Goal: Information Seeking & Learning: Learn about a topic

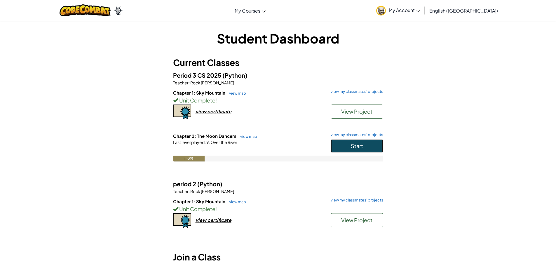
drag, startPoint x: 356, startPoint y: 148, endPoint x: 321, endPoint y: 141, distance: 36.2
click at [324, 140] on div "Chapter 2: The Moon Dancers view map view my classmates' projects Start Last le…" at bounding box center [278, 151] width 210 height 37
click at [380, 149] on button "Start" at bounding box center [356, 145] width 53 height 13
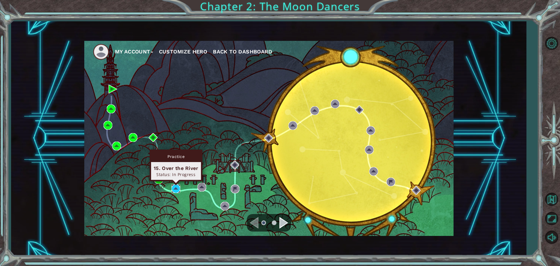
click at [172, 189] on img at bounding box center [176, 188] width 9 height 9
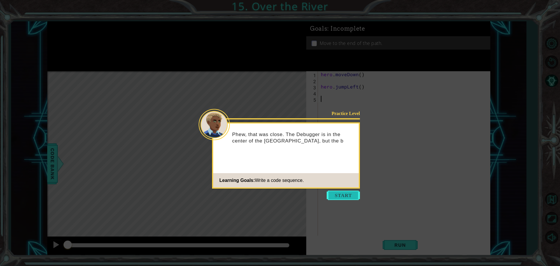
click at [348, 194] on button "Start" at bounding box center [343, 194] width 33 height 9
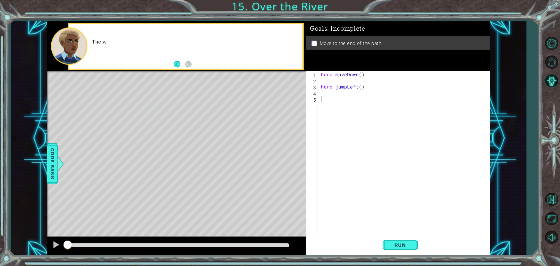
click at [348, 194] on div "hero . moveDown ( ) hero . jumpLeft ( )" at bounding box center [406, 160] width 172 height 178
click at [401, 242] on span "Run" at bounding box center [400, 245] width 23 height 6
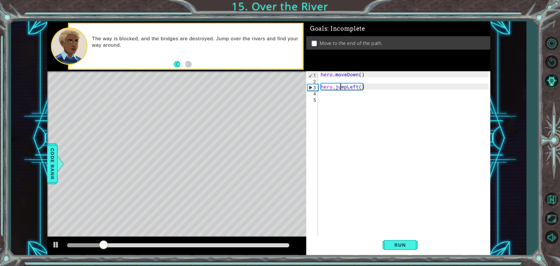
click at [340, 87] on div "hero . moveDown ( ) hero . jumpLeft ( )" at bounding box center [406, 160] width 172 height 178
type textarea "hero.jumpLeft()"
drag, startPoint x: 340, startPoint y: 87, endPoint x: 299, endPoint y: 138, distance: 65.2
click at [299, 138] on div "Level Map" at bounding box center [182, 157] width 270 height 172
click at [381, 124] on div "hero . moveDown ( ) hero . jumpLeft ( )" at bounding box center [406, 160] width 172 height 178
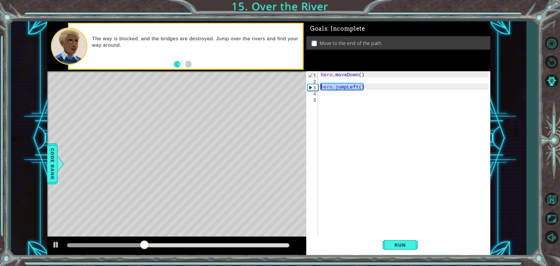
drag, startPoint x: 363, startPoint y: 87, endPoint x: 319, endPoint y: 89, distance: 43.2
click at [319, 89] on div "1 2 3 4 5 hero . moveDown ( ) hero . jumpLeft ( ) ההההההההההההההההההההההההההההה…" at bounding box center [397, 153] width 182 height 165
type textarea "hero.jumpLeft()"
click at [321, 81] on div "hero . moveDown ( ) hero . jumpLeft ( )" at bounding box center [406, 160] width 172 height 178
paste textarea "hero.jumpLeft()"
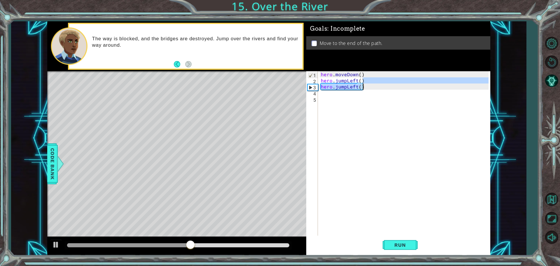
type textarea "hero.jumpLeft()"
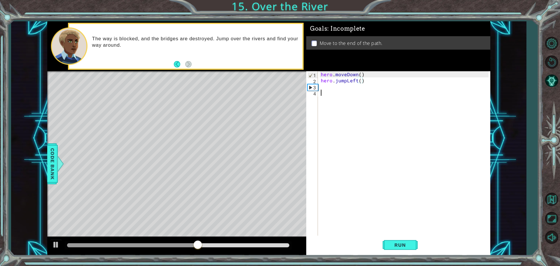
drag, startPoint x: 352, startPoint y: 92, endPoint x: 345, endPoint y: 96, distance: 8.1
drag, startPoint x: 345, startPoint y: 96, endPoint x: 328, endPoint y: 88, distance: 19.0
click at [328, 88] on div "hero . moveDown ( ) hero . jumpLeft ( )" at bounding box center [406, 160] width 172 height 178
click at [61, 247] on button at bounding box center [56, 245] width 12 height 12
click at [88, 242] on div at bounding box center [178, 245] width 227 height 8
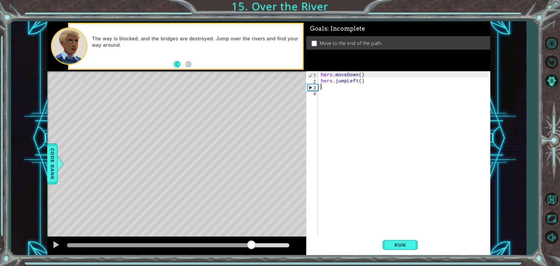
click at [85, 244] on div at bounding box center [159, 245] width 185 height 4
drag, startPoint x: 85, startPoint y: 244, endPoint x: 67, endPoint y: 251, distance: 18.7
click at [67, 251] on div at bounding box center [176, 246] width 259 height 19
click at [543, 130] on div "1 ההההההההההההההההההההההההההההההההההההההההההההההההההההההההההההההההההההההההההההה…" at bounding box center [280, 133] width 560 height 266
drag, startPoint x: 238, startPoint y: 106, endPoint x: 367, endPoint y: 129, distance: 130.9
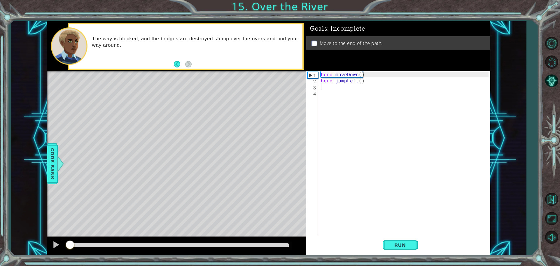
click at [367, 129] on div "hero . moveDown ( ) hero . jumpLeft ( )" at bounding box center [406, 160] width 172 height 178
click at [323, 86] on div "hero . moveDown ( ) hero . jumpLeft ( )" at bounding box center [406, 160] width 172 height 178
type textarea "l"
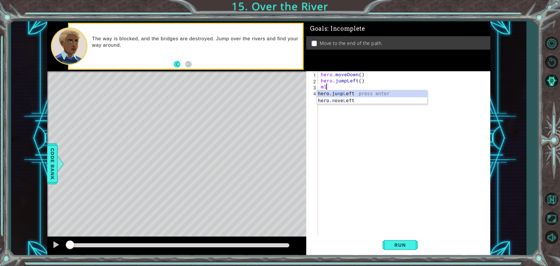
type textarea "ml"
type textarea "h"
type textarea "m"
type textarea "hero.moveLeft(1)"
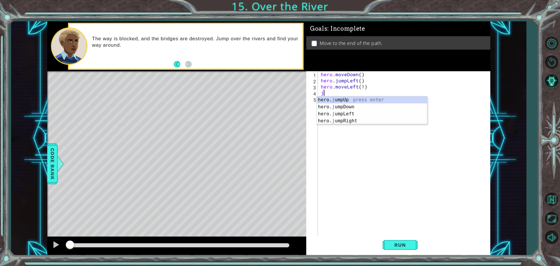
type textarea "jd"
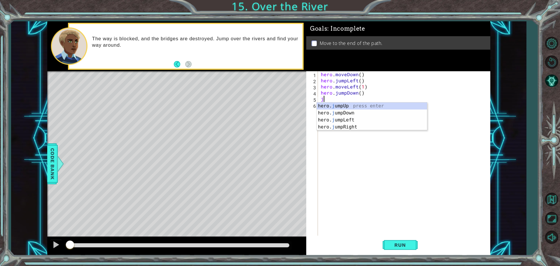
type textarea "jr"
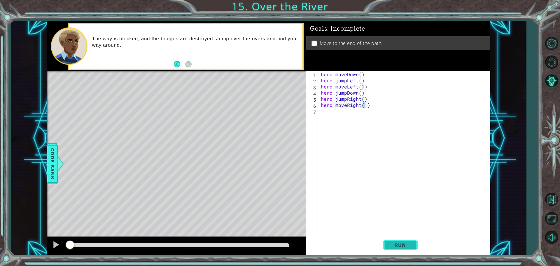
type textarea "hero.moveRight(1)"
click at [409, 244] on span "Run" at bounding box center [400, 245] width 23 height 6
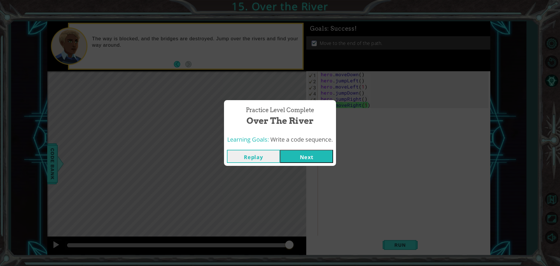
click at [321, 150] on button "Next" at bounding box center [306, 156] width 53 height 13
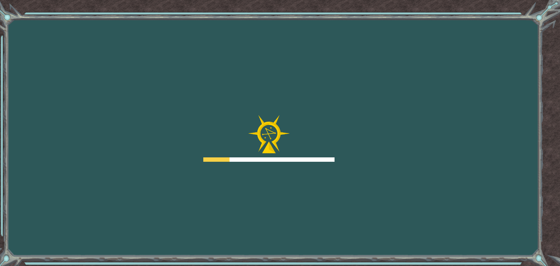
drag, startPoint x: 321, startPoint y: 150, endPoint x: 433, endPoint y: 168, distance: 113.4
click at [433, 168] on div "Goals Error loading from server. Try refreshing the page. You'll need to join a…" at bounding box center [280, 133] width 560 height 266
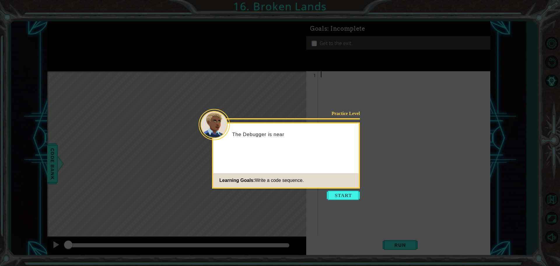
drag, startPoint x: 347, startPoint y: 205, endPoint x: 343, endPoint y: 204, distance: 3.7
drag, startPoint x: 343, startPoint y: 204, endPoint x: 331, endPoint y: 194, distance: 15.3
click at [331, 194] on button "Start" at bounding box center [343, 194] width 33 height 9
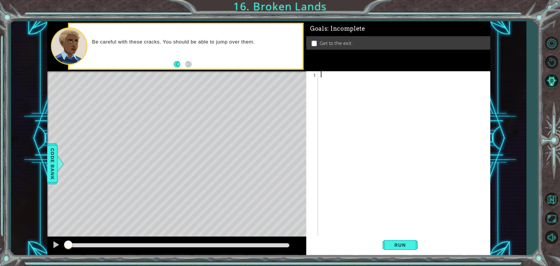
click at [346, 88] on div at bounding box center [406, 160] width 172 height 178
type textarea "mr"
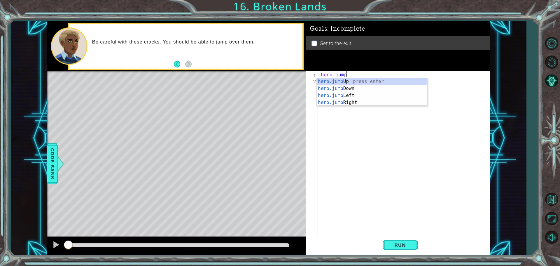
type textarea "h"
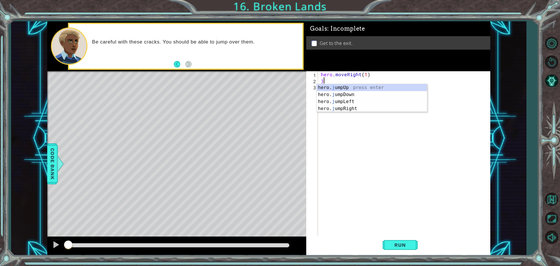
type textarea "hero.moveRight(1)jr"
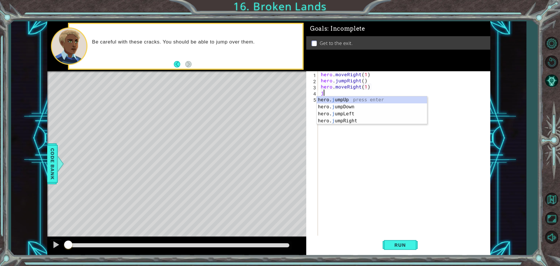
scroll to position [0, 3]
type textarea "hero.moveRight(1)juu"
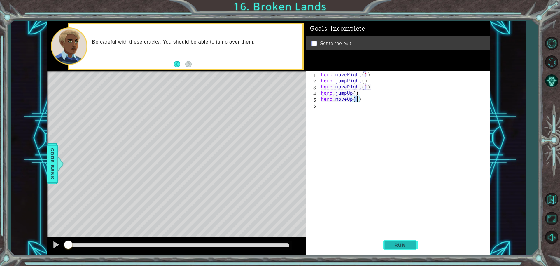
type textarea "hero.moveUp(1)"
click at [396, 249] on button "Run" at bounding box center [400, 244] width 35 height 18
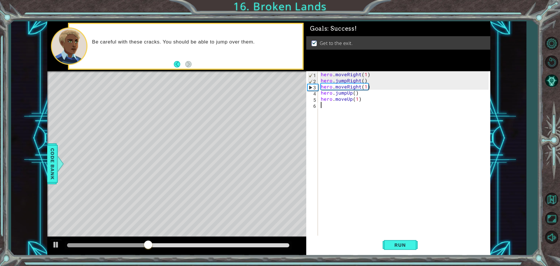
drag, startPoint x: 416, startPoint y: 144, endPoint x: 408, endPoint y: 150, distance: 10.3
click at [408, 150] on div "hero . moveRight ( 1 ) hero . jumpRight ( ) hero . moveRight ( 1 ) hero . jumpU…" at bounding box center [406, 160] width 172 height 178
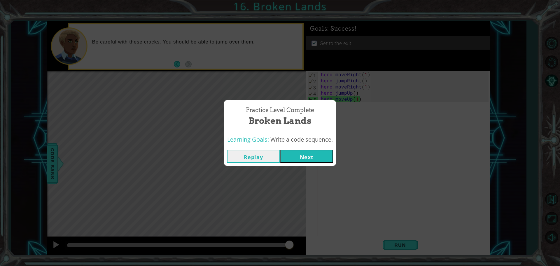
click at [314, 155] on button "Next" at bounding box center [306, 156] width 53 height 13
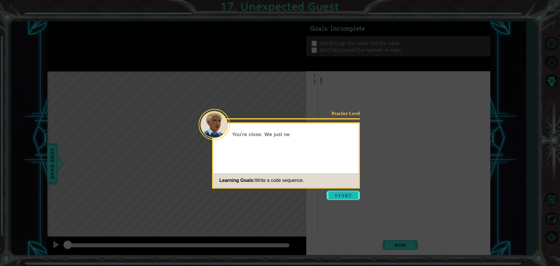
click at [359, 194] on button "Start" at bounding box center [343, 194] width 33 height 9
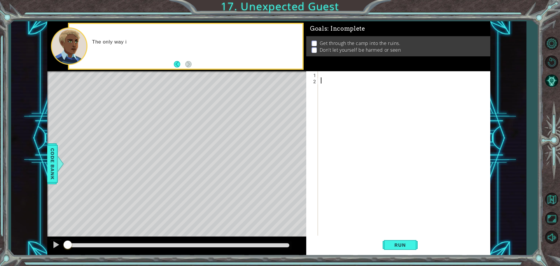
click at [359, 194] on div at bounding box center [406, 160] width 172 height 178
click at [323, 71] on div at bounding box center [406, 160] width 172 height 178
drag, startPoint x: 323, startPoint y: 71, endPoint x: 454, endPoint y: 117, distance: 138.5
click at [454, 117] on div at bounding box center [406, 160] width 172 height 178
type textarea "jd"
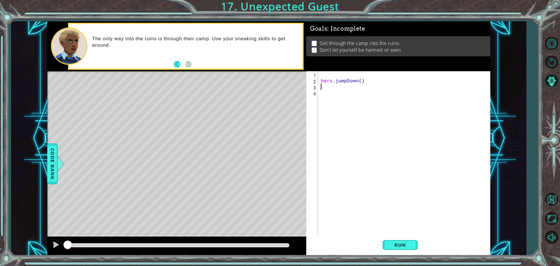
type textarea "hero.jumpDown()"
paste textarea "hero.jumpDown()"
type textarea "hero.jumpDown()"
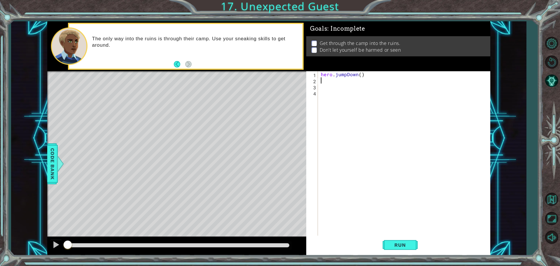
type textarea "jr"
type textarea "mu"
type textarea "hero.sneakRight()"
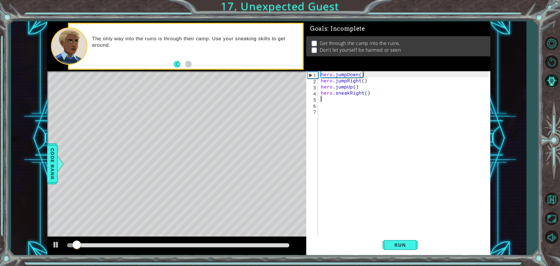
scroll to position [0, 0]
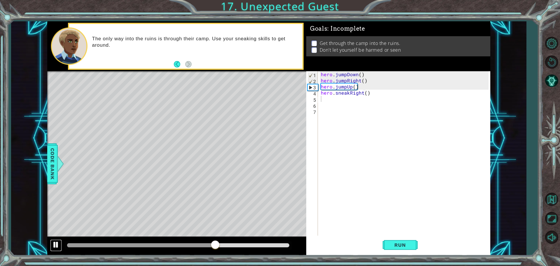
click at [57, 248] on div at bounding box center [56, 245] width 8 height 8
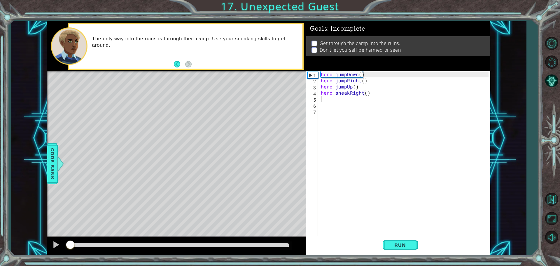
drag, startPoint x: 219, startPoint y: 244, endPoint x: 9, endPoint y: 260, distance: 211.0
click at [9, 260] on div "1 ההההההההההההההההההההההההההההההההההההההההההההההההההההההההההההההההההההההההההההה…" at bounding box center [280, 133] width 560 height 266
drag, startPoint x: 9, startPoint y: 260, endPoint x: 387, endPoint y: 175, distance: 388.1
click at [387, 175] on div "hero . jumpDown ( ) hero . jumpRight ( ) hero . jumpUp ( ) hero . sneakRight ( )" at bounding box center [406, 160] width 172 height 178
click at [327, 101] on div "hero . jumpDown ( ) hero . jumpRight ( ) hero . jumpUp ( ) hero . sneakRight ( )" at bounding box center [406, 160] width 172 height 178
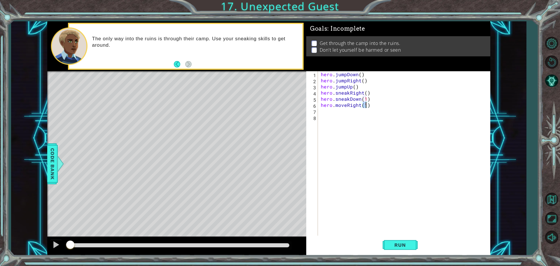
scroll to position [0, 3]
click at [398, 247] on span "Run" at bounding box center [400, 245] width 23 height 6
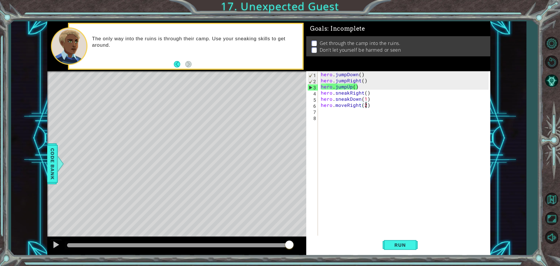
scroll to position [0, 2]
drag, startPoint x: 352, startPoint y: 89, endPoint x: 335, endPoint y: 86, distance: 17.4
click at [335, 86] on div "hero . jumpDown ( ) hero . jumpRight ( ) hero . jumpUp ( ) hero . sneakRight ( …" at bounding box center [406, 160] width 172 height 178
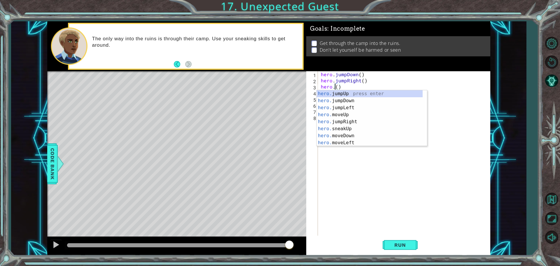
scroll to position [0, 1]
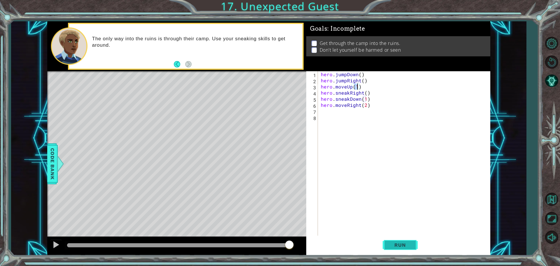
click at [390, 239] on button "Run" at bounding box center [400, 244] width 35 height 18
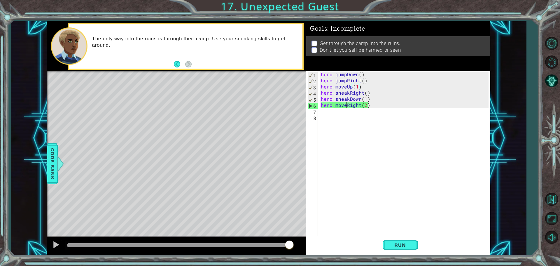
click at [345, 108] on div "hero . jumpDown ( ) hero . jumpRight ( ) hero . moveUp ( 1 ) hero . sneakRight …" at bounding box center [406, 160] width 172 height 178
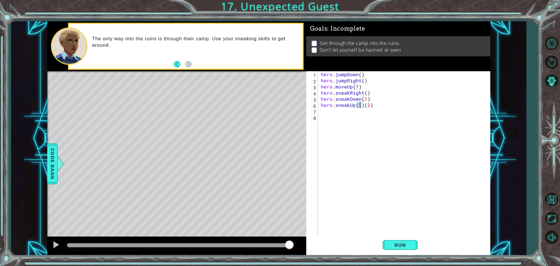
drag, startPoint x: 352, startPoint y: 109, endPoint x: 355, endPoint y: 103, distance: 6.7
click at [355, 103] on div "hero . jumpDown ( ) hero . jumpRight ( ) hero . moveUp ( 1 ) hero . sneakRight …" at bounding box center [406, 160] width 172 height 178
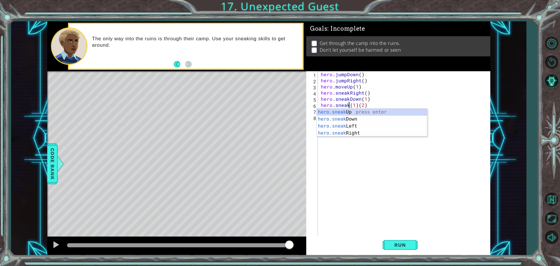
scroll to position [0, 2]
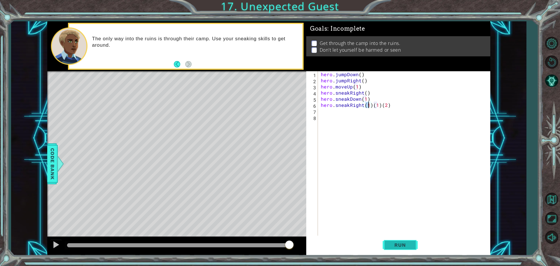
click at [414, 251] on button "Run" at bounding box center [400, 244] width 35 height 18
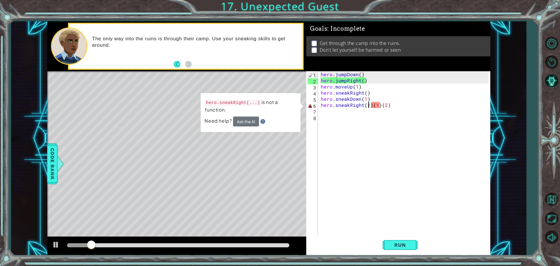
click at [370, 104] on div "hero . jumpDown ( ) hero . jumpRight ( ) hero . moveUp ( 1 ) hero . sneakRight …" at bounding box center [406, 160] width 172 height 178
click at [380, 103] on div "hero . jumpDown ( ) hero . jumpRight ( ) hero . moveUp ( 1 ) hero . sneakRight …" at bounding box center [406, 160] width 172 height 178
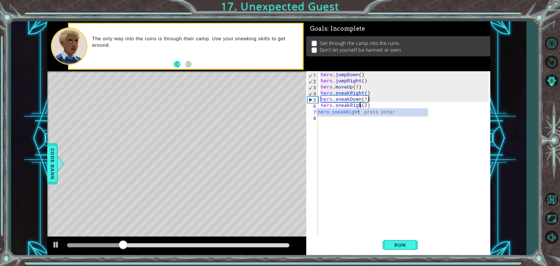
scroll to position [0, 3]
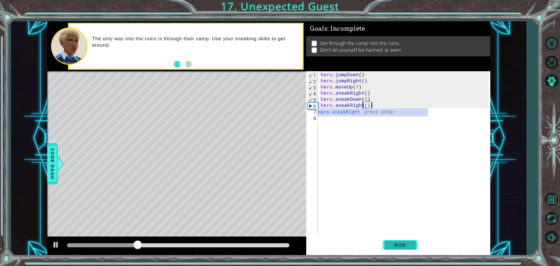
type textarea "hero.sneakRight(2)"
click at [393, 241] on button "Run" at bounding box center [400, 244] width 35 height 18
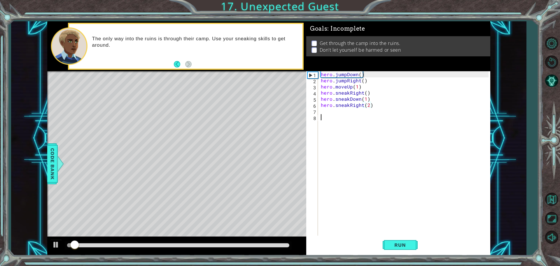
click at [402, 183] on div "hero . jumpDown ( ) hero . jumpRight ( ) hero . moveUp ( 1 ) hero . sneakRight …" at bounding box center [406, 160] width 172 height 178
type textarea "hero.sneakRight(2)"
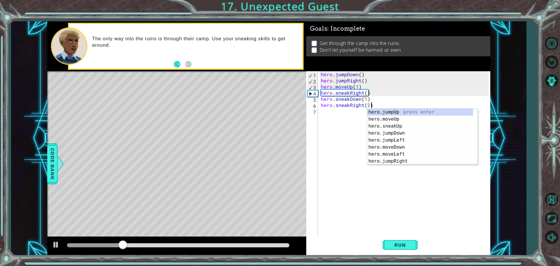
click at [328, 171] on div "hero . jumpDown ( ) hero . jumpRight ( ) hero . moveUp ( 1 ) hero . sneakRight …" at bounding box center [406, 160] width 172 height 178
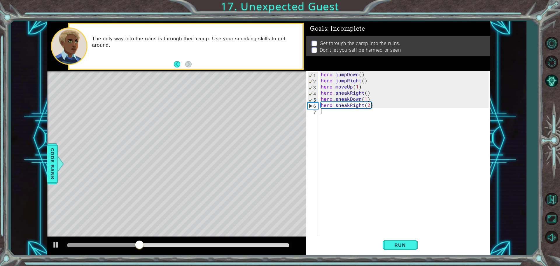
type textarea "hero.sneakRight(2)"
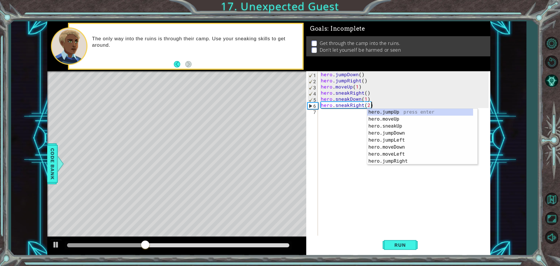
click at [355, 146] on div "hero . jumpDown ( ) hero . jumpRight ( ) hero . moveUp ( 1 ) hero . sneakRight …" at bounding box center [406, 160] width 172 height 178
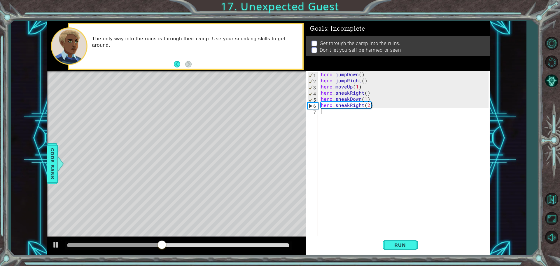
drag, startPoint x: 359, startPoint y: 155, endPoint x: 354, endPoint y: 190, distance: 34.7
click at [354, 190] on div "hero . jumpDown ( ) hero . jumpRight ( ) hero . moveUp ( 1 ) hero . sneakRight …" at bounding box center [406, 160] width 172 height 178
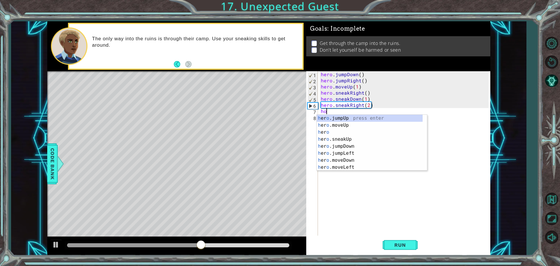
type textarea "hou"
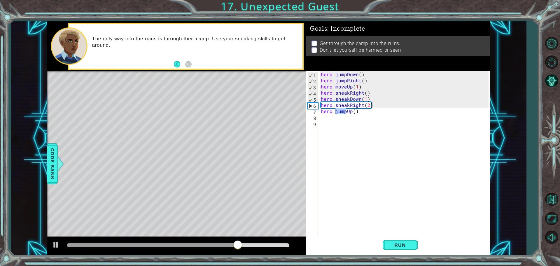
drag, startPoint x: 346, startPoint y: 111, endPoint x: 336, endPoint y: 112, distance: 9.7
click at [336, 112] on div "hero . jumpDown ( ) hero . jumpRight ( ) hero . moveUp ( 1 ) hero . sneakRight …" at bounding box center [406, 160] width 172 height 178
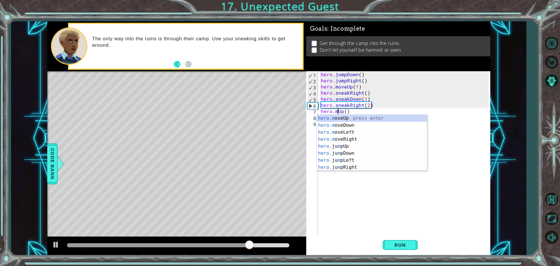
scroll to position [0, 1]
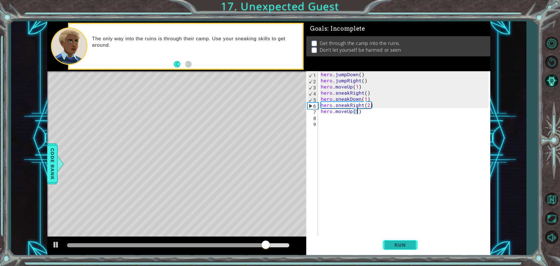
type textarea "hero.moveUp(1)"
click at [383, 242] on button "Run" at bounding box center [400, 244] width 35 height 18
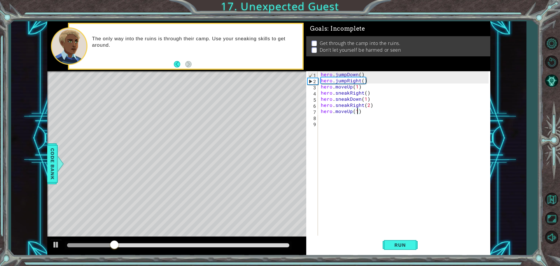
drag, startPoint x: 383, startPoint y: 242, endPoint x: 344, endPoint y: 190, distance: 64.2
click at [344, 190] on div "hero . jumpDown ( ) hero . jumpRight ( ) hero . moveUp ( 1 ) hero . sneakRight …" at bounding box center [406, 160] width 172 height 178
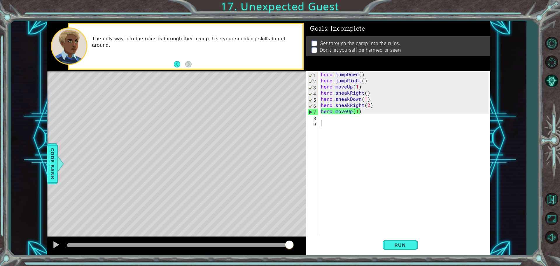
click at [347, 112] on div "hero . jumpDown ( ) hero . jumpRight ( ) hero . moveUp ( 1 ) hero . sneakRight …" at bounding box center [406, 160] width 172 height 178
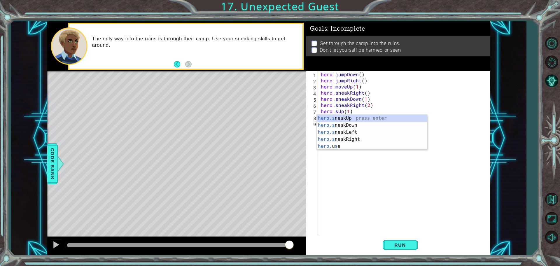
scroll to position [0, 1]
type textarea "hero.sneakUp(1)"
click at [397, 245] on span "Run" at bounding box center [400, 245] width 23 height 6
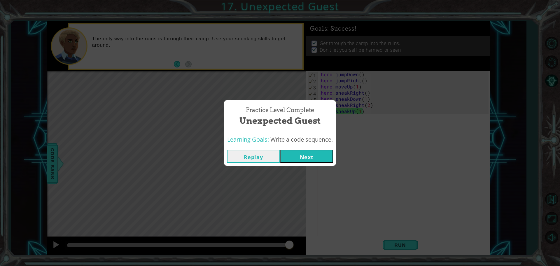
click at [322, 158] on button "Next" at bounding box center [306, 156] width 53 height 13
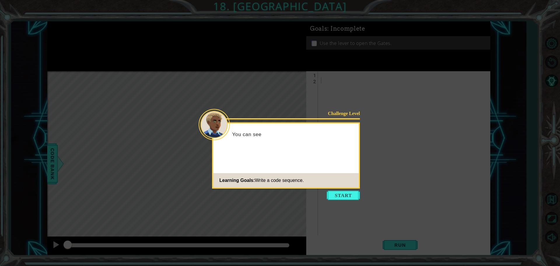
drag, startPoint x: 387, startPoint y: 231, endPoint x: 362, endPoint y: 109, distance: 125.4
click at [362, 109] on icon at bounding box center [280, 133] width 560 height 266
click at [352, 193] on button "Start" at bounding box center [343, 194] width 33 height 9
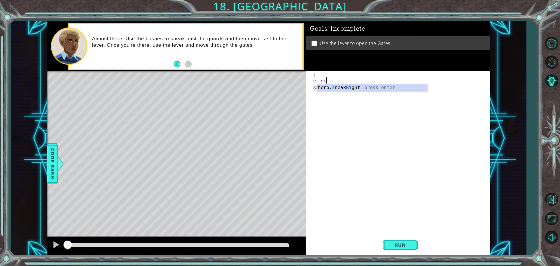
type textarea "hero.sneakRight(1)"
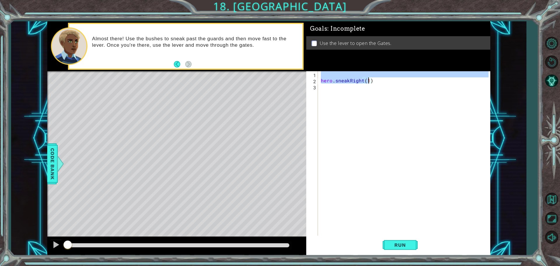
type textarea ")"
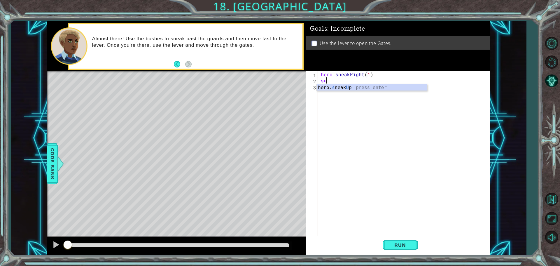
scroll to position [0, 2]
type textarea "hero.sneakUp(2)"
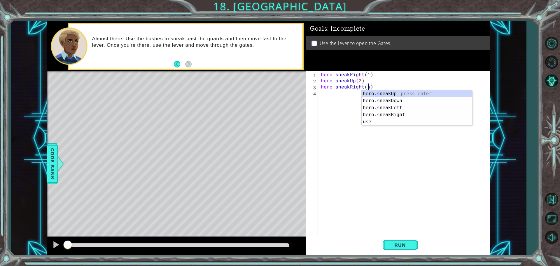
type textarea "hero.sneakRight()"
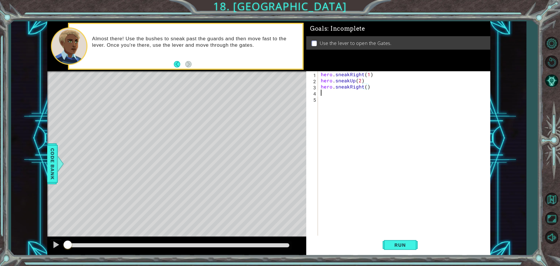
scroll to position [0, 0]
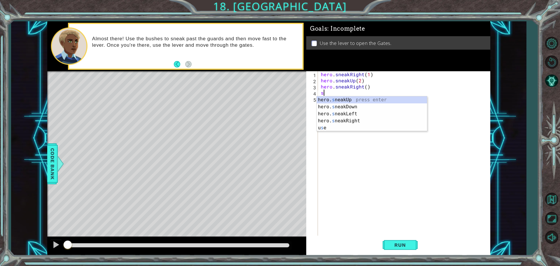
type textarea "s"
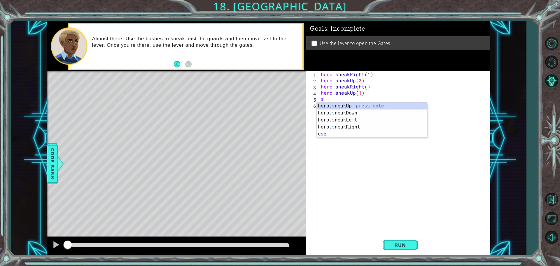
scroll to position [0, 3]
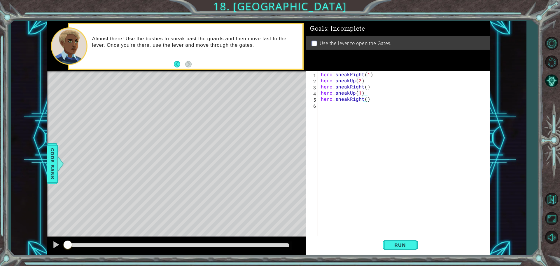
type textarea "hero.sneakRight(2)"
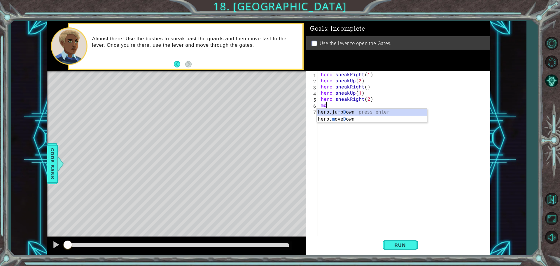
type textarea "m"
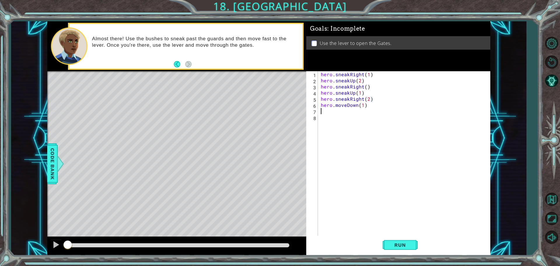
scroll to position [0, 3]
type textarea "hero.moveDown(1)jd"
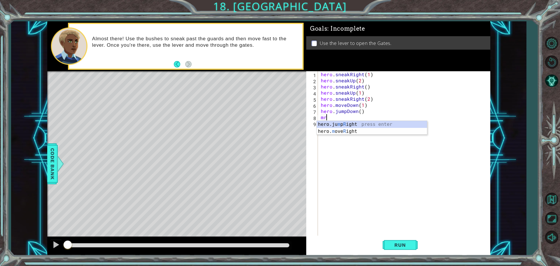
type textarea "m"
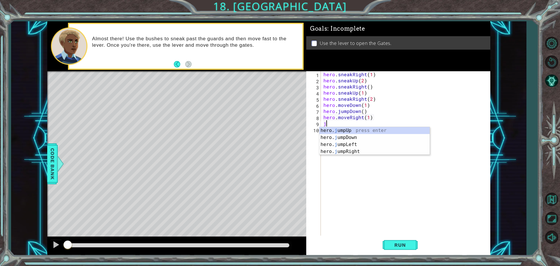
type textarea "hero.moveRight(1)ju"
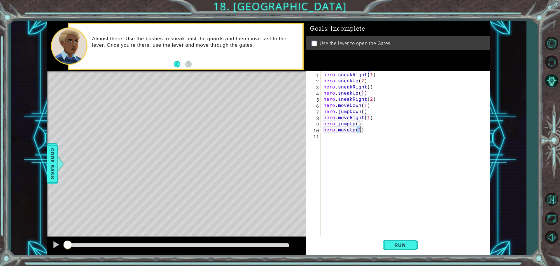
drag, startPoint x: 430, startPoint y: 251, endPoint x: 421, endPoint y: 258, distance: 10.9
drag, startPoint x: 421, startPoint y: 258, endPoint x: 406, endPoint y: 247, distance: 18.8
click at [406, 247] on span "Run" at bounding box center [400, 245] width 23 height 6
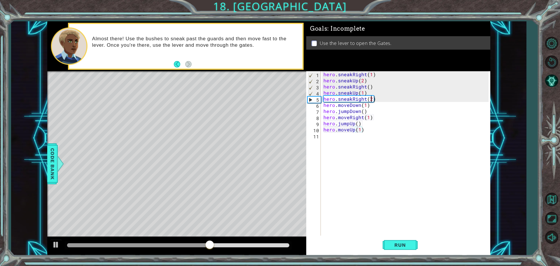
click at [371, 99] on div "hero . sneakRight ( 1 ) hero . sneakUp ( 2 ) hero . sneakRight ( ) hero . sneak…" at bounding box center [406, 160] width 169 height 178
type textarea "hero.sneakRight(1)"
click at [392, 245] on span "Run" at bounding box center [400, 245] width 23 height 6
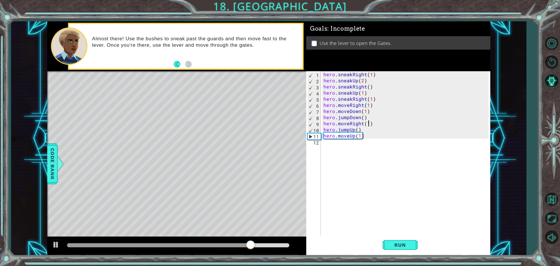
click at [369, 124] on div "hero . sneakRight ( 1 ) hero . sneakUp ( 2 ) hero . sneakRight ( ) hero . sneak…" at bounding box center [406, 160] width 169 height 178
type textarea "hero.moveRight(2)"
click at [392, 248] on button "Run" at bounding box center [400, 244] width 35 height 18
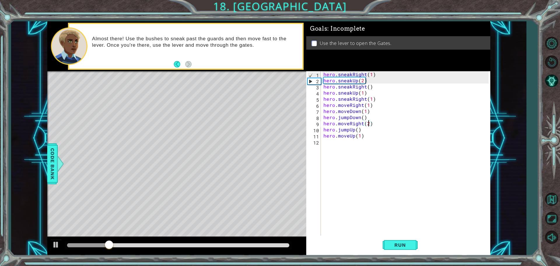
drag, startPoint x: 229, startPoint y: 238, endPoint x: 239, endPoint y: 243, distance: 11.2
click at [239, 243] on div at bounding box center [178, 245] width 222 height 4
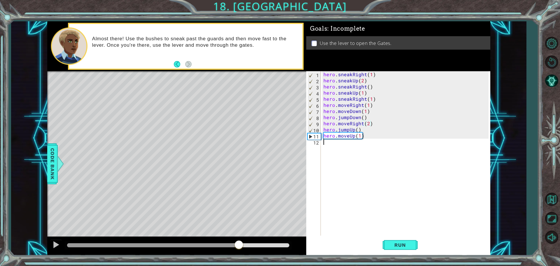
click at [325, 144] on div "hero . sneakRight ( 1 ) hero . sneakUp ( 2 ) hero . sneakRight ( ) hero . sneak…" at bounding box center [406, 160] width 169 height 178
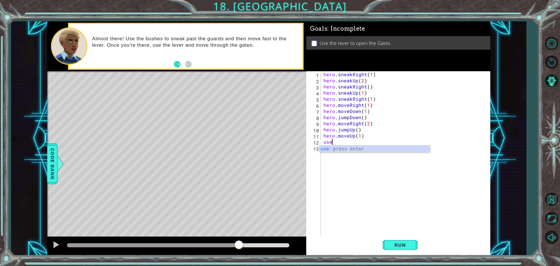
type textarea "u"
type textarea "s"
type textarea "use "lever"
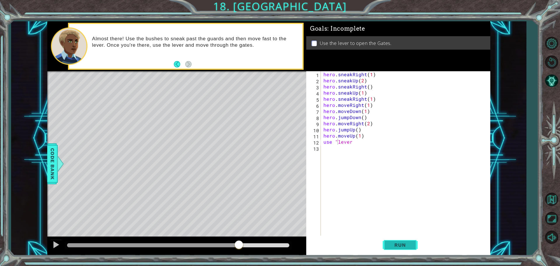
click at [403, 240] on button "Run" at bounding box center [400, 244] width 35 height 18
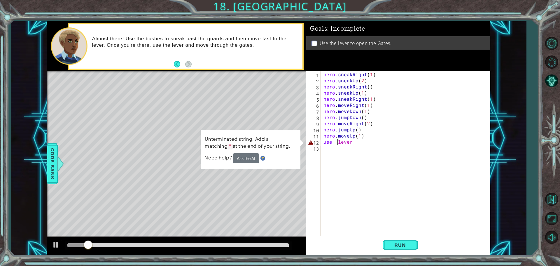
click at [367, 139] on div "hero . sneakRight ( 1 ) hero . sneakUp ( 2 ) hero . sneakRight ( ) hero . sneak…" at bounding box center [406, 160] width 169 height 178
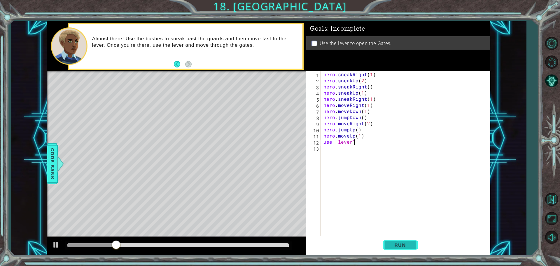
type textarea "use "lever""
click at [390, 244] on span "Run" at bounding box center [400, 245] width 23 height 6
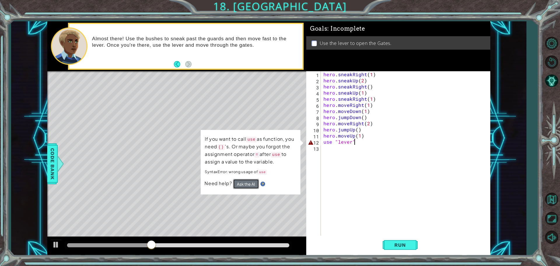
click at [242, 183] on button "Ask the AI" at bounding box center [246, 184] width 26 height 10
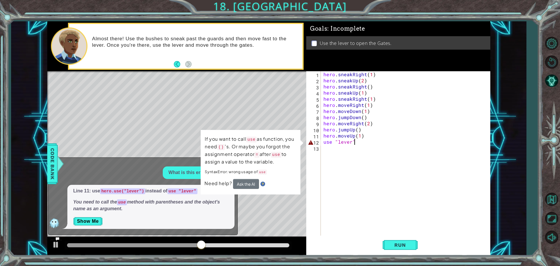
click at [402, 179] on div "hero . sneakRight ( 1 ) hero . sneakUp ( 2 ) hero . sneakRight ( ) hero . sneak…" at bounding box center [406, 160] width 169 height 178
click at [322, 138] on div "1 2 3 4 5 6 7 8 9 10 11 12 13 hero . sneakRight ( 1 ) hero . sneakUp ( 2 ) hero…" at bounding box center [397, 153] width 182 height 165
click at [325, 142] on div "hero . sneakRight ( 1 ) hero . sneakUp ( 2 ) hero . sneakRight ( ) hero . sneak…" at bounding box center [406, 160] width 169 height 178
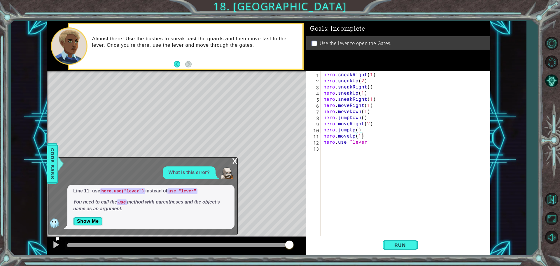
drag, startPoint x: 373, startPoint y: 138, endPoint x: 367, endPoint y: 142, distance: 6.7
drag, startPoint x: 367, startPoint y: 142, endPoint x: 348, endPoint y: 139, distance: 19.7
click at [348, 139] on div "hero . sneakRight ( 1 ) hero . sneakUp ( 2 ) hero . sneakRight ( ) hero . sneak…" at bounding box center [406, 160] width 169 height 178
click at [369, 140] on div "hero . sneakRight ( 1 ) hero . sneakUp ( 2 ) hero . sneakRight ( ) hero . sneak…" at bounding box center [406, 160] width 169 height 178
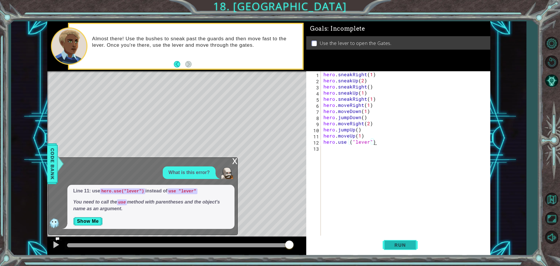
type textarea "hero.use ("lever")"
click at [402, 243] on span "Run" at bounding box center [400, 245] width 23 height 6
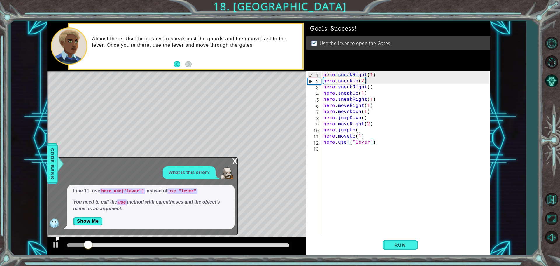
click at [231, 161] on div "x What is this error? Line 11: use hero.use("lever") instead of use "lever" You…" at bounding box center [143, 195] width 190 height 77
click at [232, 160] on div "x" at bounding box center [234, 161] width 5 height 6
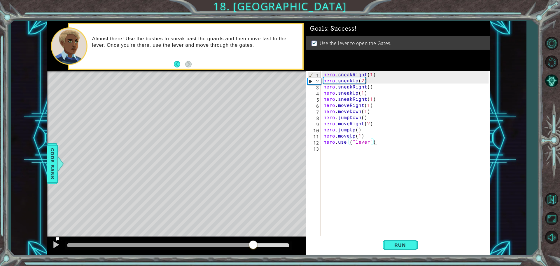
click at [253, 247] on div at bounding box center [178, 245] width 222 height 4
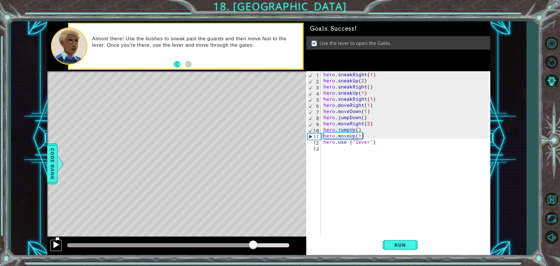
click at [54, 241] on div at bounding box center [56, 245] width 8 height 8
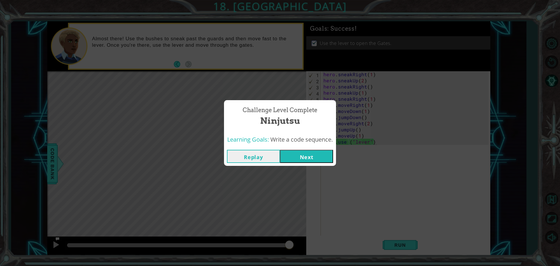
click at [314, 162] on button "Next" at bounding box center [306, 156] width 53 height 13
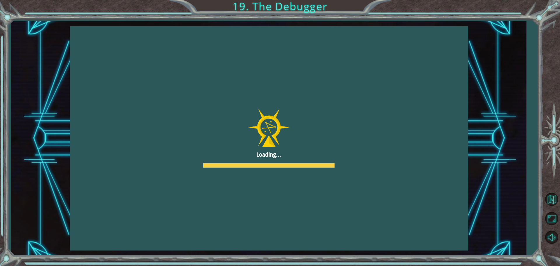
drag, startPoint x: 314, startPoint y: 162, endPoint x: 149, endPoint y: 130, distance: 168.5
click at [149, 130] on div at bounding box center [269, 138] width 398 height 224
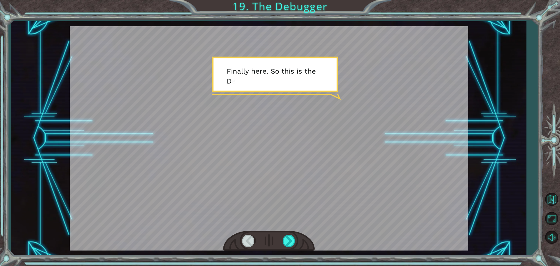
click at [149, 130] on div at bounding box center [269, 138] width 398 height 224
click at [287, 120] on div at bounding box center [269, 138] width 398 height 224
click at [260, 139] on div at bounding box center [269, 138] width 398 height 224
click at [270, 97] on div at bounding box center [269, 138] width 398 height 224
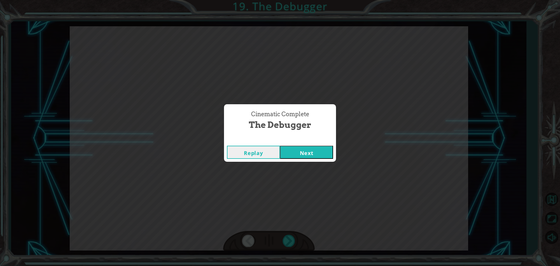
click at [280, 150] on button "Replay" at bounding box center [253, 152] width 53 height 13
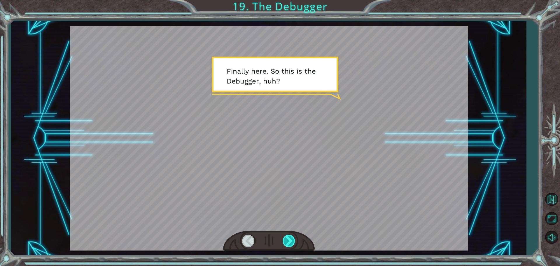
click at [289, 235] on div at bounding box center [289, 241] width 13 height 12
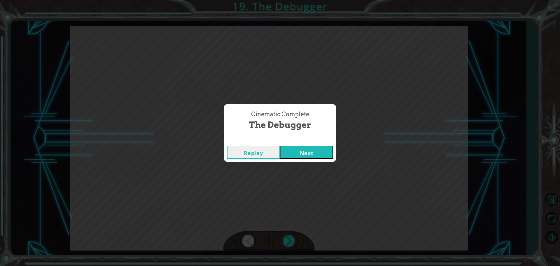
click at [547, 199] on div "Cinematic Complete The Debugger Replay Next" at bounding box center [280, 133] width 560 height 266
click at [284, 151] on button "Next" at bounding box center [306, 152] width 53 height 13
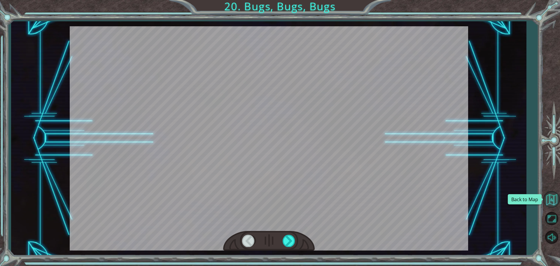
click at [547, 203] on button "Back to Map" at bounding box center [551, 199] width 17 height 17
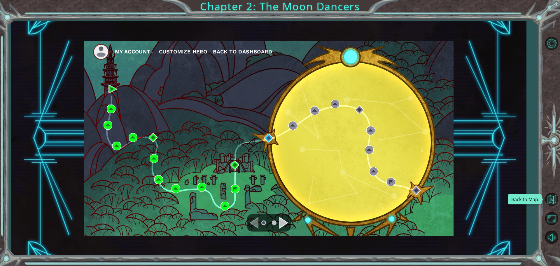
click at [547, 203] on button "Back to Map" at bounding box center [551, 199] width 17 height 17
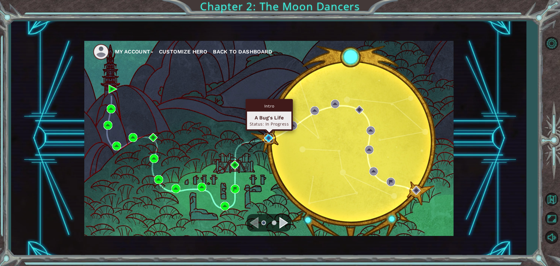
click at [269, 138] on img at bounding box center [268, 138] width 9 height 9
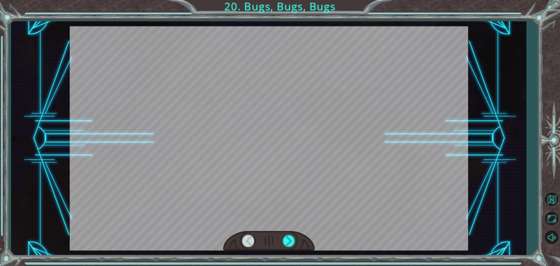
drag, startPoint x: 269, startPoint y: 138, endPoint x: 249, endPoint y: 153, distance: 24.6
click at [249, 153] on div at bounding box center [269, 138] width 398 height 224
click at [283, 242] on div at bounding box center [289, 241] width 13 height 12
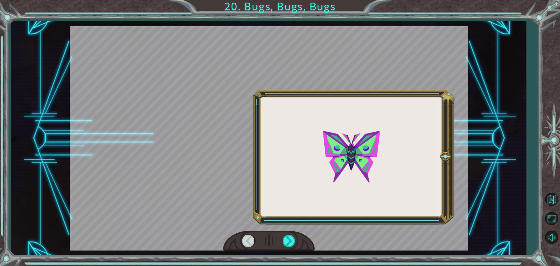
click at [484, 115] on div "Y o u g o t t h e D e b u g g e r ! N o t b a d . S o l e t ’ s t a l k b u g s…" at bounding box center [268, 138] width 515 height 234
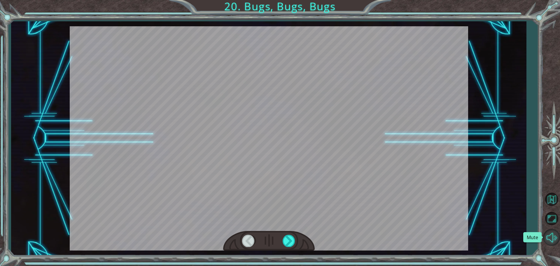
click at [553, 239] on button "Mute" at bounding box center [551, 237] width 17 height 17
click at [306, 162] on div at bounding box center [269, 138] width 398 height 224
click at [284, 234] on div at bounding box center [269, 241] width 92 height 20
click at [291, 240] on div at bounding box center [289, 241] width 13 height 12
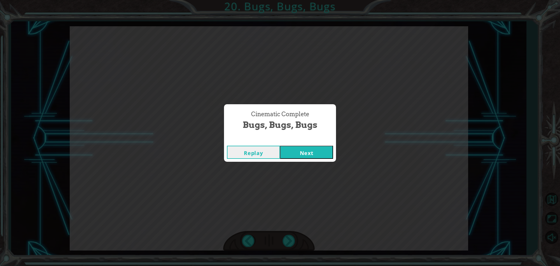
click at [295, 156] on button "Next" at bounding box center [306, 152] width 53 height 13
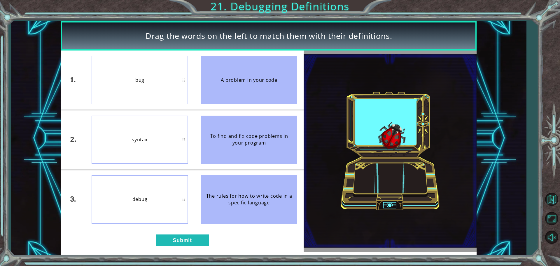
drag, startPoint x: 295, startPoint y: 156, endPoint x: 229, endPoint y: 23, distance: 148.4
click at [229, 23] on div "Drag the words on the left to match them with their definitions." at bounding box center [269, 35] width 416 height 29
drag, startPoint x: 172, startPoint y: 180, endPoint x: 140, endPoint y: 147, distance: 46.2
click at [140, 147] on div "syntax" at bounding box center [140, 140] width 97 height 48
click at [170, 239] on button "Submit" at bounding box center [182, 240] width 53 height 12
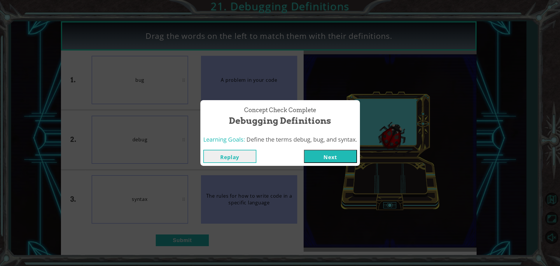
click at [336, 160] on button "Next" at bounding box center [330, 156] width 53 height 13
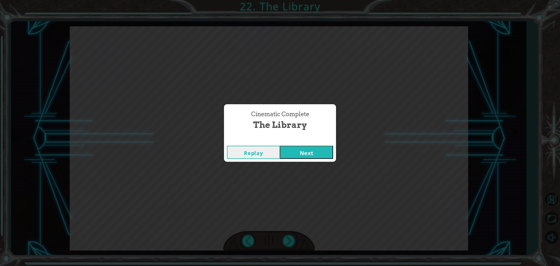
click at [298, 151] on button "Next" at bounding box center [306, 152] width 53 height 13
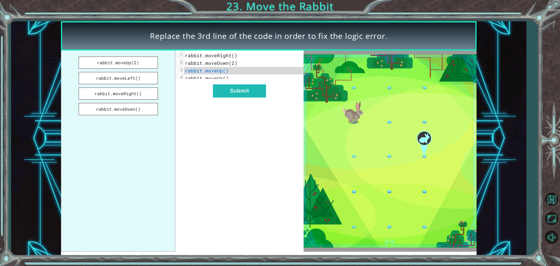
drag, startPoint x: 389, startPoint y: 119, endPoint x: 369, endPoint y: 132, distance: 24.1
click at [369, 132] on img at bounding box center [390, 150] width 173 height 193
drag, startPoint x: 391, startPoint y: 197, endPoint x: 371, endPoint y: 169, distance: 34.0
click at [371, 169] on img at bounding box center [390, 150] width 173 height 193
click at [129, 99] on button "rabbit.moveRight()" at bounding box center [118, 93] width 80 height 13
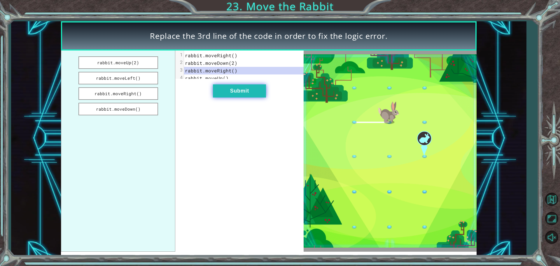
click at [237, 92] on button "Submit" at bounding box center [239, 90] width 53 height 13
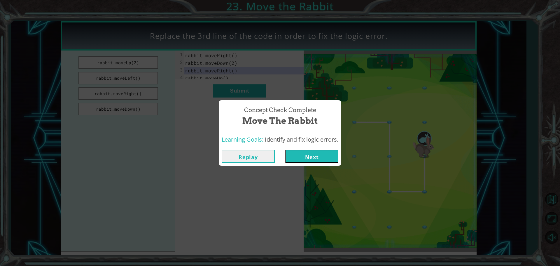
click at [311, 161] on button "Next" at bounding box center [311, 156] width 53 height 13
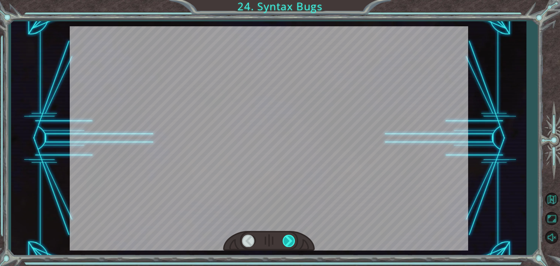
click at [292, 243] on div at bounding box center [289, 241] width 13 height 12
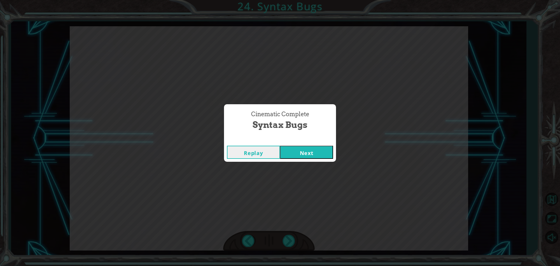
click at [332, 150] on button "Next" at bounding box center [306, 152] width 53 height 13
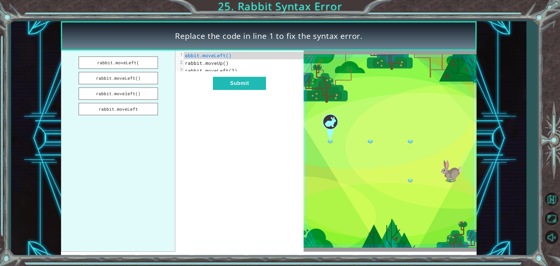
drag, startPoint x: 332, startPoint y: 150, endPoint x: 201, endPoint y: 185, distance: 135.5
click at [201, 185] on div "xxxxxxxxxx 3 1 abbit.moveLeft() 2 rabbit.moveUp() 3 rabbit.moveLeft(2) Submit" at bounding box center [239, 150] width 128 height 201
click at [193, 55] on span "abbit.moveLeft()" at bounding box center [208, 55] width 47 height 6
drag, startPoint x: 137, startPoint y: 55, endPoint x: 142, endPoint y: 57, distance: 5.4
click at [142, 57] on button "rabbit.moveLeft(" at bounding box center [118, 62] width 80 height 13
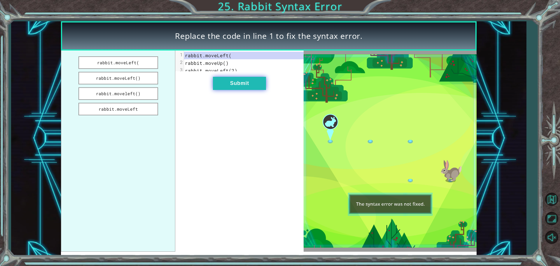
click at [265, 90] on button "Submit" at bounding box center [239, 83] width 53 height 13
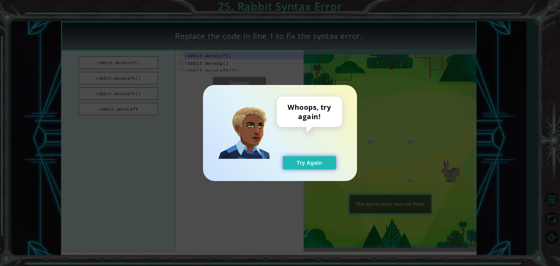
click at [297, 165] on button "Try Again" at bounding box center [309, 162] width 53 height 13
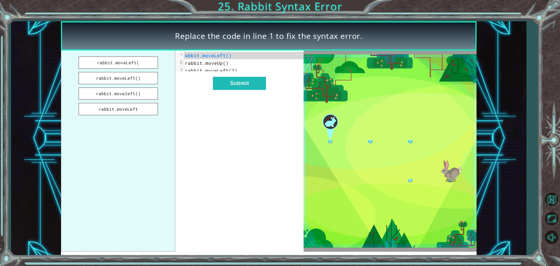
click at [246, 156] on div "xxxxxxxxxx 3 1 abbit.moveLeft() 2 rabbit.moveUp() 3 rabbit.moveLeft(2) Submit" at bounding box center [239, 150] width 128 height 201
drag, startPoint x: 211, startPoint y: 51, endPoint x: 169, endPoint y: 65, distance: 44.6
click at [169, 65] on div "rabbit.moveLeft( rabbit.moveLeft() rabbit.moveleft() rabbit.moveLeft x 1 abbit.…" at bounding box center [182, 150] width 243 height 201
click at [195, 149] on div "x 1 abbit.moveLeft() 2 rabbit.moveUp() 3 rabbit.moveLeft(2) Submit" at bounding box center [239, 150] width 128 height 201
click at [149, 96] on button "rabbit.moveleft()" at bounding box center [118, 93] width 80 height 13
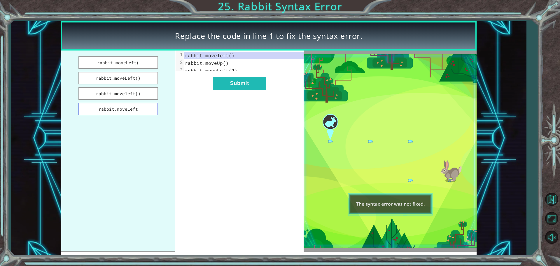
click at [145, 107] on button "rabbit.moveLeft" at bounding box center [118, 109] width 80 height 13
click at [99, 92] on button "rabbit.moveleft()" at bounding box center [118, 93] width 80 height 13
click at [238, 84] on button "Submit" at bounding box center [239, 83] width 53 height 13
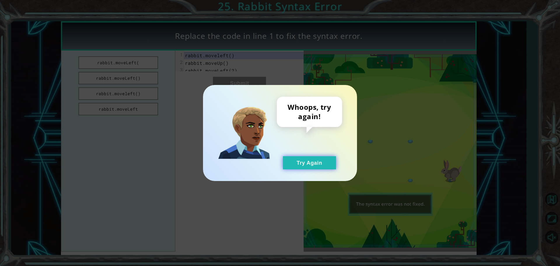
click at [304, 164] on button "Try Again" at bounding box center [309, 162] width 53 height 13
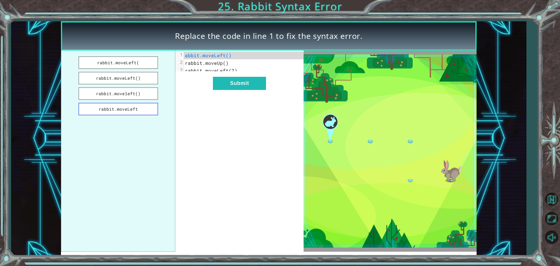
click at [89, 107] on button "rabbit.moveLeft" at bounding box center [118, 109] width 80 height 13
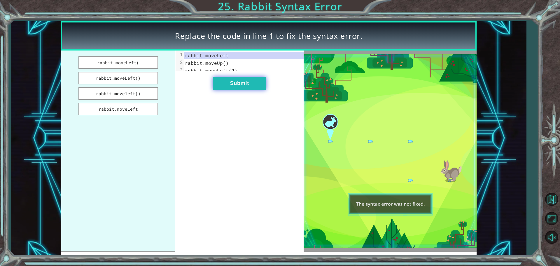
click at [252, 86] on button "Submit" at bounding box center [239, 83] width 53 height 13
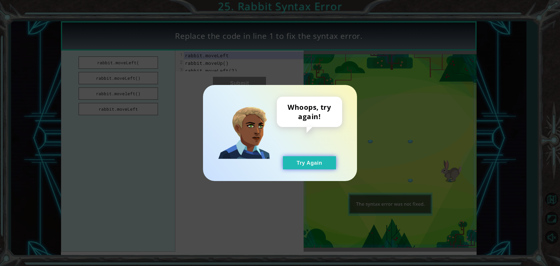
click at [292, 160] on button "Try Again" at bounding box center [309, 162] width 53 height 13
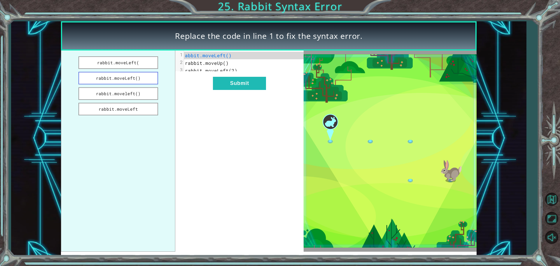
click at [152, 79] on button "rabbit.moveLeft()" at bounding box center [118, 78] width 80 height 13
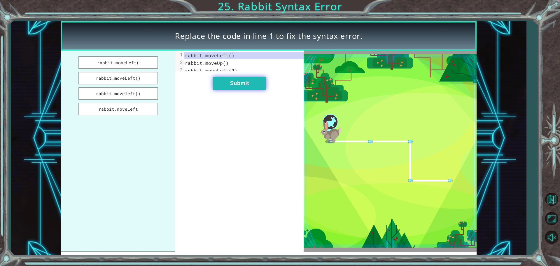
click at [239, 90] on button "Submit" at bounding box center [239, 83] width 53 height 13
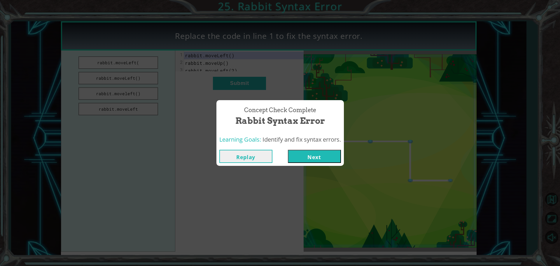
click at [340, 154] on button "Next" at bounding box center [314, 156] width 53 height 13
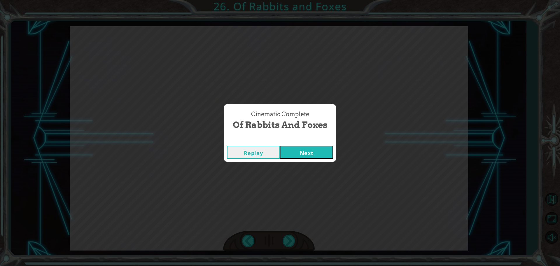
click at [319, 157] on button "Next" at bounding box center [306, 152] width 53 height 13
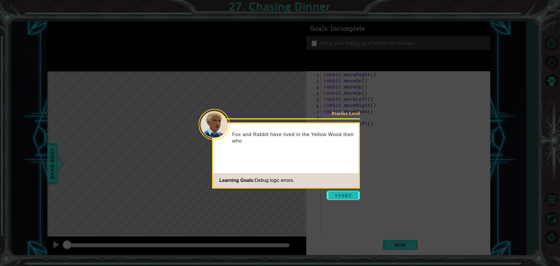
click at [344, 193] on button "Start" at bounding box center [343, 194] width 33 height 9
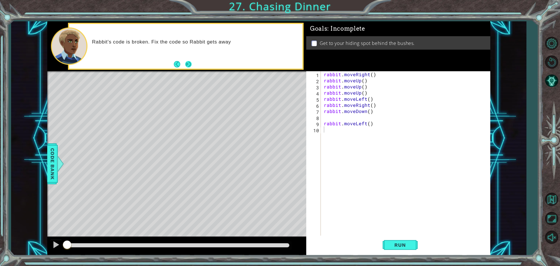
click at [186, 68] on footer at bounding box center [183, 64] width 18 height 9
drag, startPoint x: 186, startPoint y: 68, endPoint x: 185, endPoint y: 53, distance: 14.7
click at [185, 53] on div "Rabbit's code is broken. Fix the code so Rabbit gets away!" at bounding box center [195, 46] width 215 height 21
click at [191, 62] on button "Next" at bounding box center [188, 63] width 7 height 7
drag, startPoint x: 191, startPoint y: 62, endPoint x: 195, endPoint y: 34, distance: 28.1
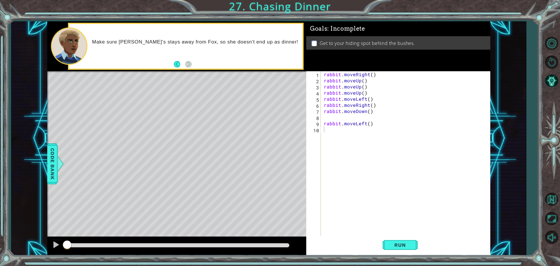
click at [195, 34] on div "Make sure [PERSON_NAME]'s stays away from Fox, so she doesn't end up as dinner!" at bounding box center [185, 46] width 233 height 45
click at [176, 63] on button "Back" at bounding box center [179, 64] width 11 height 6
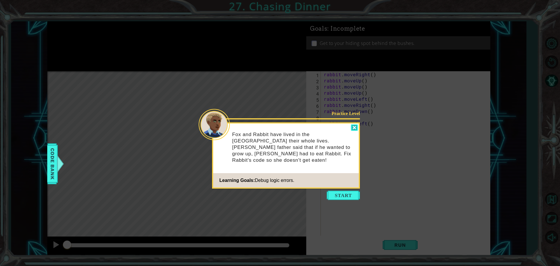
click at [356, 128] on div at bounding box center [354, 127] width 7 height 7
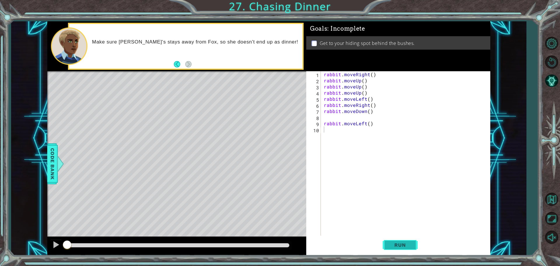
click at [395, 247] on span "Run" at bounding box center [400, 245] width 23 height 6
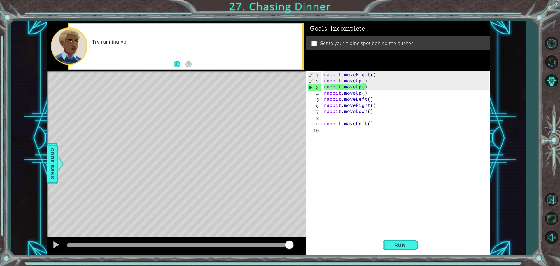
drag, startPoint x: 370, startPoint y: 88, endPoint x: 324, endPoint y: 81, distance: 47.2
click at [324, 81] on div "rabbit . moveRight ( ) rabbit . moveUp ( ) rabbit . moveUp ( ) rabbit . moveUp …" at bounding box center [407, 160] width 169 height 178
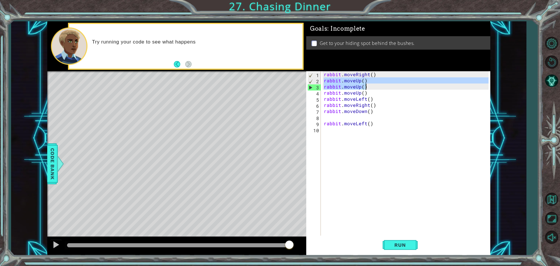
drag, startPoint x: 324, startPoint y: 81, endPoint x: 376, endPoint y: 88, distance: 52.4
click at [376, 88] on div "rabbit . moveRight ( ) rabbit . moveUp ( ) rabbit . moveUp ( ) rabbit . moveUp …" at bounding box center [407, 160] width 169 height 178
type textarea "rabbit.moveUp() rabbit.moveUp()"
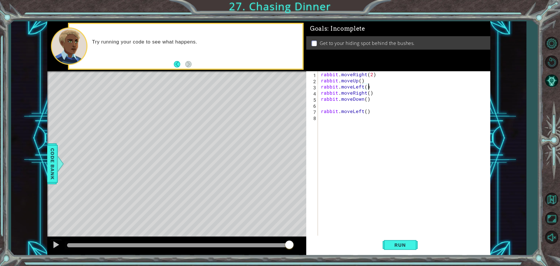
drag, startPoint x: 376, startPoint y: 88, endPoint x: 360, endPoint y: 82, distance: 16.6
click at [360, 82] on div "rabbit . moveRight ( 2 ) rabbit . moveUp ( ) rabbit . moveLeft ( ) rabbit . mov…" at bounding box center [406, 160] width 172 height 178
click at [366, 89] on div "rabbit . moveRight ( 2 ) rabbit . moveUp ( 2 ) rabbit . moveLeft ( ) rabbit . m…" at bounding box center [406, 160] width 172 height 178
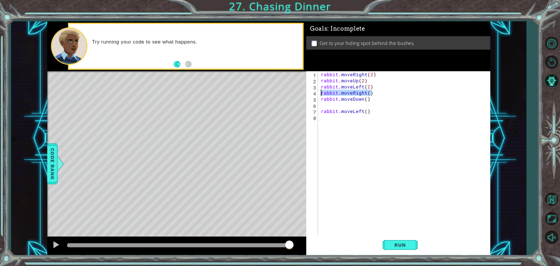
drag, startPoint x: 370, startPoint y: 94, endPoint x: 320, endPoint y: 93, distance: 50.2
click at [320, 93] on div "rabbit . moveRight ( 2 ) rabbit . moveUp ( 2 ) rabbit . moveLeft ( 2 ) rabbit .…" at bounding box center [406, 160] width 172 height 178
type textarea "rabbit.moveRight()"
click at [320, 103] on div "rabbit . moveRight ( 2 ) rabbit . moveUp ( 2 ) rabbit . moveLeft ( 2 ) rabbit .…" at bounding box center [406, 160] width 172 height 178
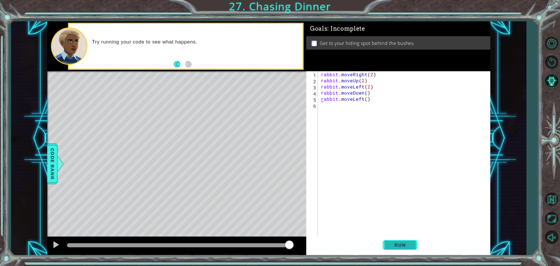
type textarea "rabbit.moveLeft()"
click at [398, 245] on span "Run" at bounding box center [400, 245] width 23 height 6
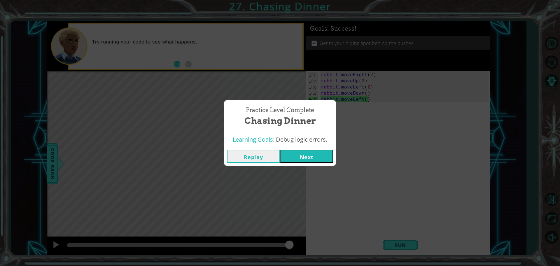
click at [312, 160] on button "Next" at bounding box center [306, 156] width 53 height 13
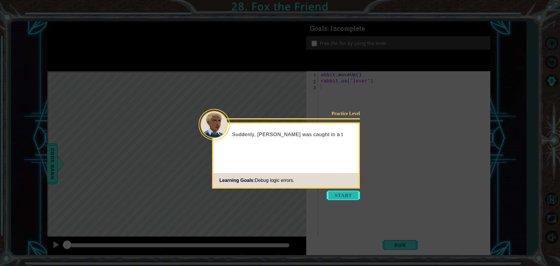
click at [343, 192] on button "Start" at bounding box center [343, 194] width 33 height 9
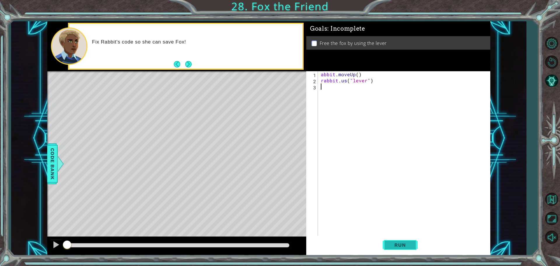
click at [412, 243] on button "Run" at bounding box center [400, 244] width 35 height 18
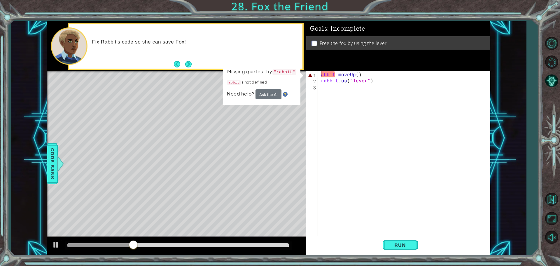
click at [320, 74] on div "abbit . moveUp ( ) rabbit . us ( "lever" )" at bounding box center [406, 160] width 172 height 178
type textarea "rabbit.moveUp()"
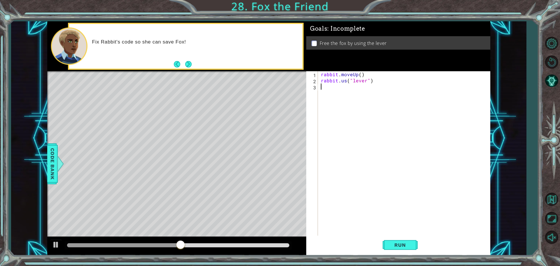
click at [339, 146] on div "rabbit . moveUp ( ) rabbit . us ( "lever" )" at bounding box center [406, 160] width 172 height 178
click at [330, 76] on div "rabbit . moveUp ( ) rabbit . us ( "lever" )" at bounding box center [406, 160] width 172 height 178
type textarea "[DOMAIN_NAME]("lever")"
drag, startPoint x: 337, startPoint y: 81, endPoint x: 469, endPoint y: 119, distance: 137.5
click at [469, 119] on div "rabbit . moveUp ( ) rabbit . us ( "lever" )" at bounding box center [406, 160] width 172 height 178
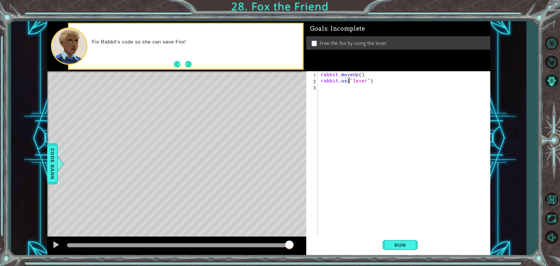
click at [346, 82] on div "rabbit . moveUp ( ) rabbit . us ( "lever" )" at bounding box center [406, 160] width 172 height 178
click at [346, 82] on div "rabbit . moveUp ( ) rabbit . us ( "lever" )" at bounding box center [404, 153] width 169 height 165
click at [346, 82] on div "rabbit . moveUp ( ) rabbit . us ( "lever" )" at bounding box center [406, 160] width 172 height 178
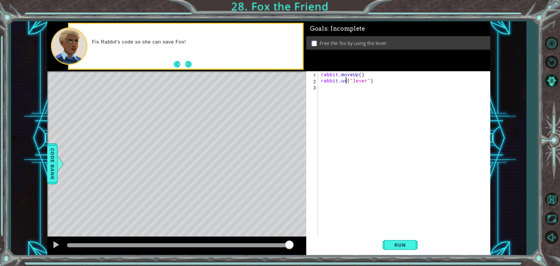
click at [346, 82] on div "rabbit . moveUp ( ) rabbit . us ( "lever" )" at bounding box center [406, 160] width 172 height 178
type textarea "rabbit.use("lever")"
click at [397, 250] on button "Run" at bounding box center [400, 244] width 35 height 18
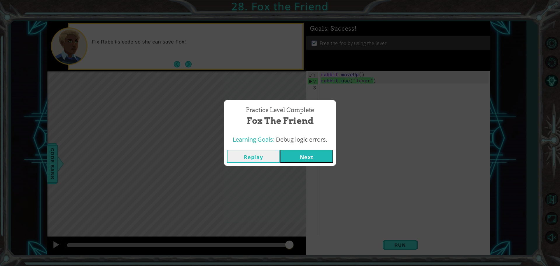
click at [317, 157] on button "Next" at bounding box center [306, 156] width 53 height 13
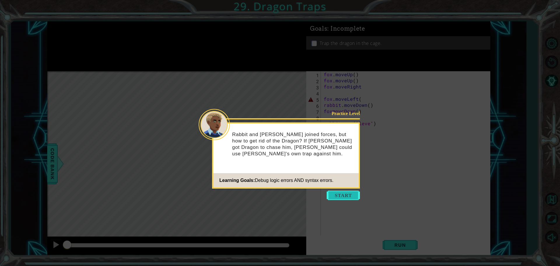
click at [333, 191] on button "Start" at bounding box center [343, 194] width 33 height 9
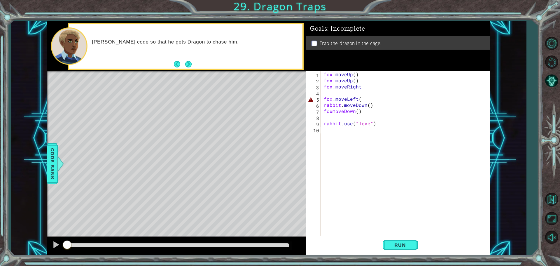
click at [364, 95] on div "fox . moveUp ( ) fox . moveUp ( ) fox . moveRight fox . moveLeft ( rabbit . mov…" at bounding box center [407, 160] width 169 height 178
click at [359, 99] on div "fox . moveUp ( ) fox . moveUp ( ) fox . moveRight fox . moveLeft ( rabbit . mov…" at bounding box center [407, 160] width 169 height 178
click at [368, 125] on div "fox . moveUp ( ) fox . moveUp ( ) fox . moveRight fox . moveLeft ( ) rabbit . m…" at bounding box center [407, 160] width 169 height 178
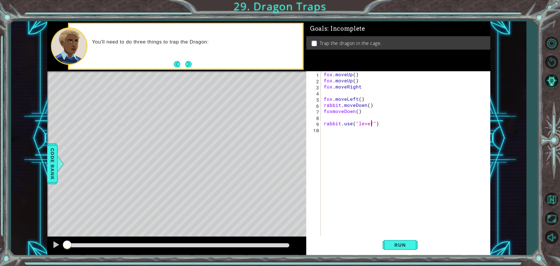
click at [331, 110] on div "fox . moveUp ( ) fox . moveUp ( ) fox . moveRight fox . moveLeft ( ) rabbit . m…" at bounding box center [407, 160] width 169 height 178
type textarea "fox.moveDown()"
click at [389, 248] on button "Run" at bounding box center [400, 244] width 35 height 18
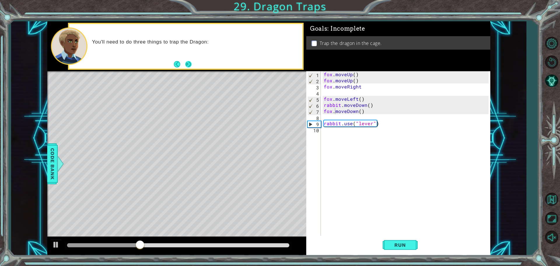
click at [190, 61] on button "Next" at bounding box center [188, 64] width 6 height 6
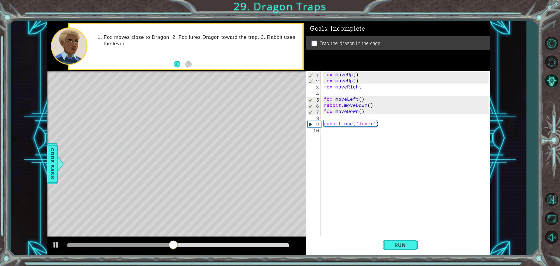
click at [396, 174] on div "fox . moveUp ( ) fox . moveUp ( ) fox . moveRight fox . moveLeft ( ) rabbit . m…" at bounding box center [407, 160] width 169 height 178
drag, startPoint x: 367, startPoint y: 139, endPoint x: 340, endPoint y: 151, distance: 29.9
click at [340, 151] on div "fox . moveUp ( ) fox . moveUp ( ) fox . moveRight fox . moveLeft ( ) rabbit . m…" at bounding box center [407, 160] width 169 height 178
click at [52, 250] on button at bounding box center [56, 245] width 12 height 12
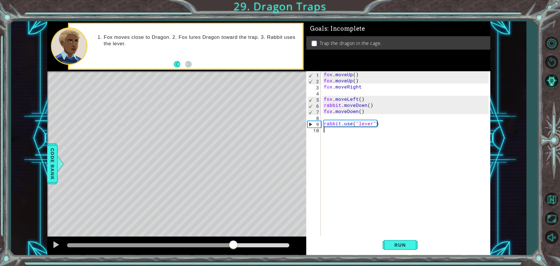
drag, startPoint x: 52, startPoint y: 250, endPoint x: 385, endPoint y: 197, distance: 337.5
click at [385, 197] on div "fox . moveUp ( ) fox . moveUp ( ) fox . moveRight fox . moveLeft ( ) rabbit . m…" at bounding box center [407, 160] width 169 height 178
click at [404, 246] on span "Run" at bounding box center [400, 245] width 23 height 6
click at [53, 242] on div at bounding box center [56, 245] width 8 height 8
click at [368, 88] on div "fox . moveUp ( ) fox . moveUp ( ) fox . moveRight fox . moveLeft ( ) rabbit . m…" at bounding box center [407, 160] width 169 height 178
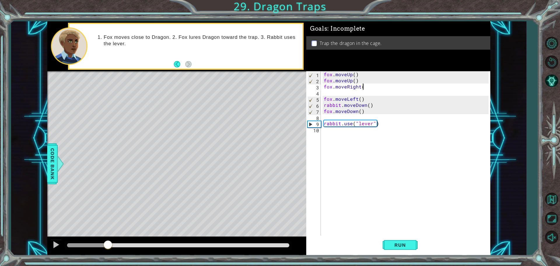
scroll to position [0, 2]
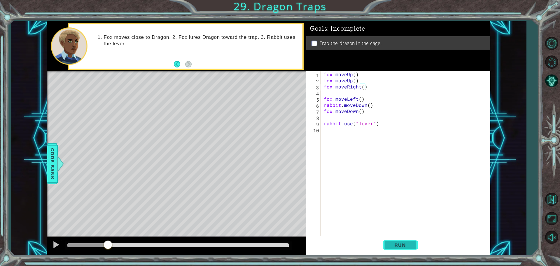
click at [398, 243] on span "Run" at bounding box center [400, 245] width 23 height 6
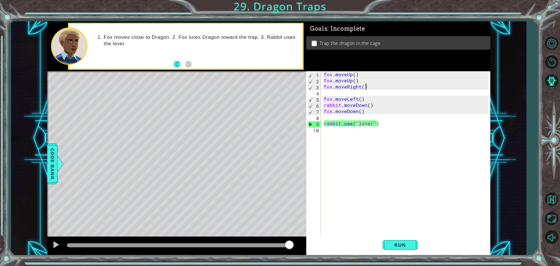
click at [364, 102] on div "fox . moveUp ( ) fox . moveUp ( ) fox . moveRight ( ) fox . moveLeft ( ) rabbit…" at bounding box center [407, 160] width 169 height 178
click at [365, 102] on div "fox . moveUp ( ) fox . moveUp ( ) fox . moveRight ( ) fox . moveLeft ( ) rabbit…" at bounding box center [407, 160] width 169 height 178
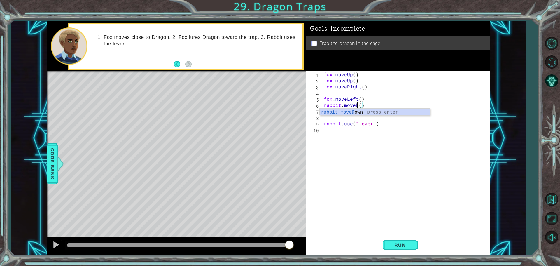
scroll to position [0, 2]
drag, startPoint x: 365, startPoint y: 118, endPoint x: 355, endPoint y: 115, distance: 11.1
drag, startPoint x: 355, startPoint y: 115, endPoint x: 344, endPoint y: 113, distance: 11.3
click at [344, 113] on div "fox . moveUp ( ) fox . moveUp ( ) fox . moveRight ( ) fox . moveLeft ( ) rabbit…" at bounding box center [407, 160] width 169 height 178
click at [363, 113] on div "fox . moveUp ( ) fox . moveUp ( ) fox . moveRight ( ) fox . moveLeft ( ) rabbit…" at bounding box center [407, 160] width 169 height 178
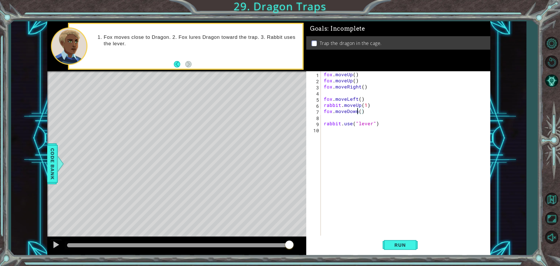
click at [358, 111] on div "fox . moveUp ( ) fox . moveUp ( ) fox . moveRight ( ) fox . moveLeft ( ) rabbit…" at bounding box center [407, 160] width 169 height 178
type textarea "fox.moveDown(2)"
click at [402, 243] on span "Run" at bounding box center [400, 245] width 23 height 6
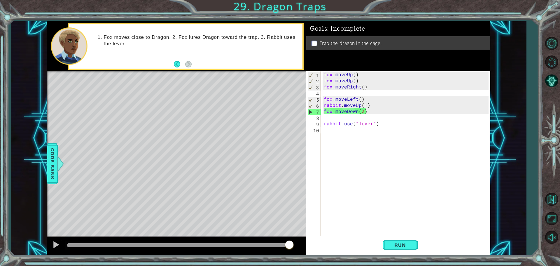
click at [377, 161] on div "fox . moveUp ( ) fox . moveUp ( ) fox . moveRight ( ) fox . moveLeft ( ) rabbit…" at bounding box center [407, 160] width 169 height 178
click at [261, 189] on div "Level Map" at bounding box center [182, 157] width 270 height 172
type textarea "rabbit.use("lever")"
drag, startPoint x: 333, startPoint y: 122, endPoint x: 328, endPoint y: 122, distance: 5.0
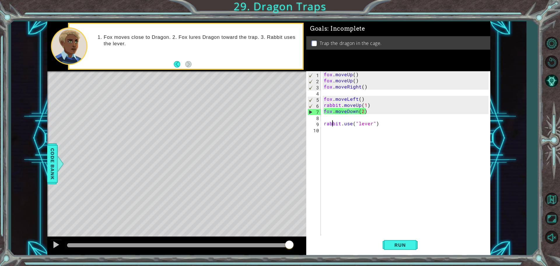
drag, startPoint x: 328, startPoint y: 122, endPoint x: 322, endPoint y: 124, distance: 6.8
click at [322, 124] on div "rabbit.use("lever") 1 2 3 4 5 6 7 8 9 10 fox . moveUp ( ) fox . moveUp ( ) fox …" at bounding box center [397, 153] width 182 height 165
drag, startPoint x: 322, startPoint y: 124, endPoint x: 330, endPoint y: 130, distance: 9.2
click at [330, 130] on div "rabbit.use("lever") 1 2 3 4 5 6 7 8 9 10 fox . moveUp ( ) fox . moveUp ( ) fox …" at bounding box center [397, 153] width 182 height 165
click at [322, 117] on div "rabbit.use("lever") 1 2 3 4 5 6 7 8 9 10 fox . moveUp ( ) fox . moveUp ( ) fox …" at bounding box center [397, 153] width 182 height 165
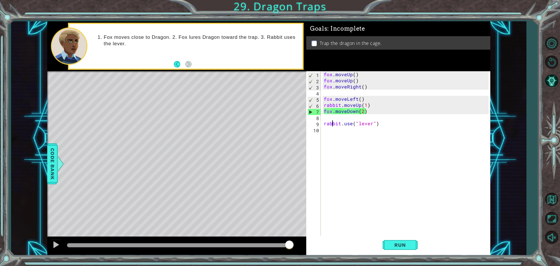
click at [322, 117] on div "rabbit.use("lever") 1 2 3 4 5 6 7 8 9 10 fox . moveUp ( ) fox . moveUp ( ) fox …" at bounding box center [397, 153] width 182 height 165
click at [331, 118] on div "fox . moveUp ( ) fox . moveUp ( ) fox . moveRight ( ) fox . moveLeft ( ) rabbit…" at bounding box center [407, 160] width 169 height 178
type textarea "fox.moveDown(2)"
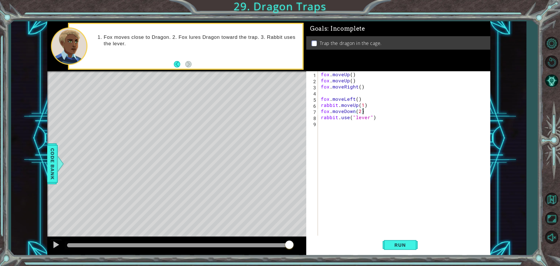
click at [327, 92] on div "fox . moveUp ( ) fox . moveUp ( ) fox . moveRight ( ) fox . moveLeft ( ) rabbit…" at bounding box center [406, 160] width 172 height 178
click at [411, 246] on span "Run" at bounding box center [400, 245] width 23 height 6
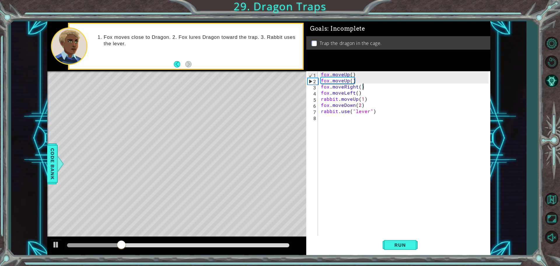
click at [255, 244] on div at bounding box center [178, 245] width 222 height 4
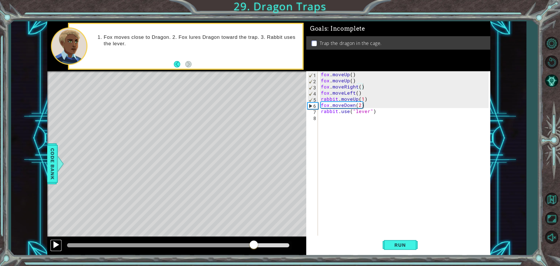
click at [57, 241] on div at bounding box center [56, 245] width 8 height 8
drag, startPoint x: 363, startPoint y: 98, endPoint x: 315, endPoint y: 99, distance: 48.1
click at [315, 99] on div "fox.moveRight() 1 2 3 4 5 6 7 8 fox . moveUp ( ) fox . moveUp ( ) fox . moveRig…" at bounding box center [397, 153] width 182 height 165
type textarea ")"
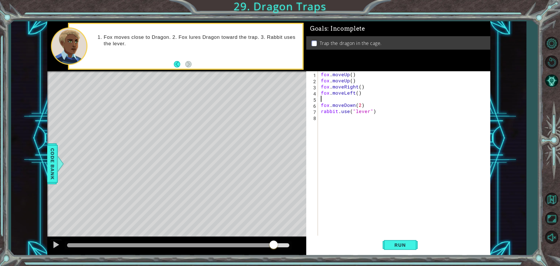
type textarea "fox.moveLeft()"
click at [402, 251] on button "Run" at bounding box center [400, 244] width 35 height 18
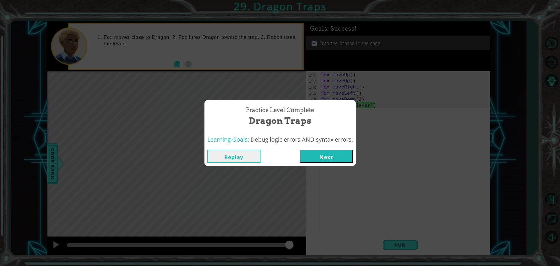
click at [338, 156] on button "Next" at bounding box center [326, 156] width 53 height 13
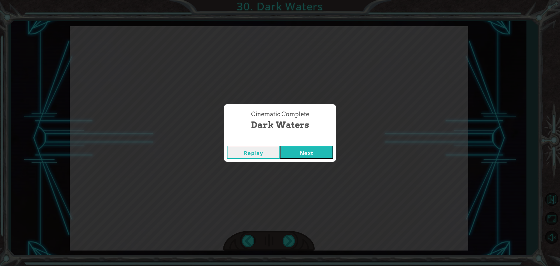
click at [324, 147] on button "Next" at bounding box center [306, 152] width 53 height 13
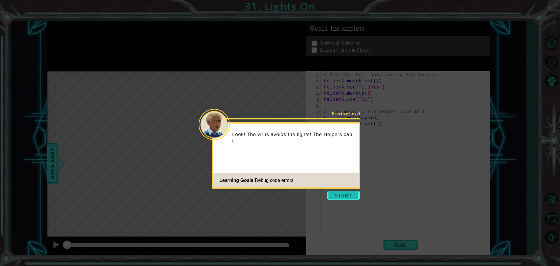
click at [350, 195] on button "Start" at bounding box center [343, 194] width 33 height 9
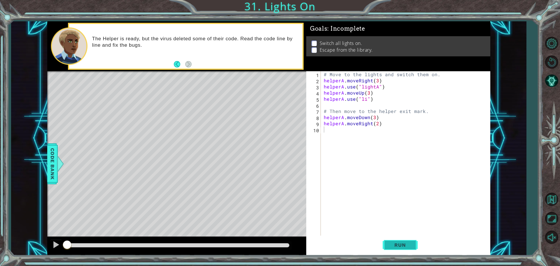
click at [393, 249] on button "Run" at bounding box center [400, 244] width 35 height 18
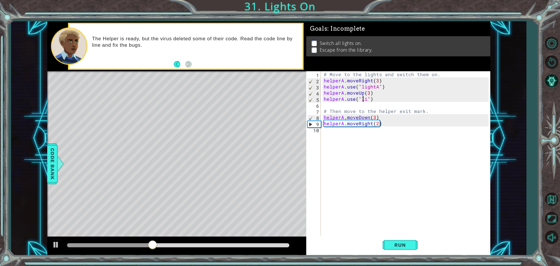
click at [364, 97] on div "# Move to the lights and switch them on. helperA . moveRight ( 3 ) helperA . us…" at bounding box center [407, 160] width 169 height 178
click at [365, 98] on div "# Move to the lights and switch them on. helperA . moveRight ( 3 ) helperA . us…" at bounding box center [407, 160] width 169 height 178
click at [365, 98] on div "# Move to the lights and switch them on. helperA . moveRight ( 3 ) helperA . us…" at bounding box center [406, 153] width 166 height 165
click at [409, 239] on button "Run" at bounding box center [400, 244] width 35 height 18
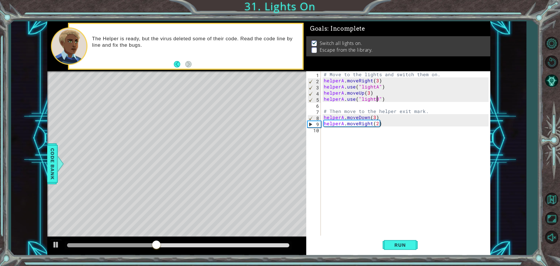
scroll to position [0, 3]
drag, startPoint x: 372, startPoint y: 117, endPoint x: 376, endPoint y: 117, distance: 3.5
click at [376, 117] on div "# Move to the lights and switch them on. helperA . moveRight ( 3 ) helperA . us…" at bounding box center [407, 160] width 169 height 178
type textarea "helperA.moveDown()"
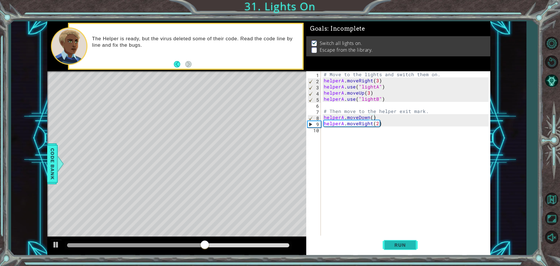
click at [399, 245] on span "Run" at bounding box center [400, 245] width 23 height 6
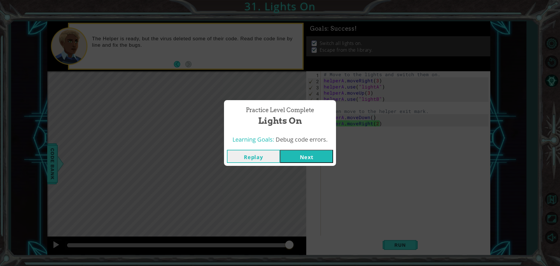
click at [316, 162] on button "Next" at bounding box center [306, 156] width 53 height 13
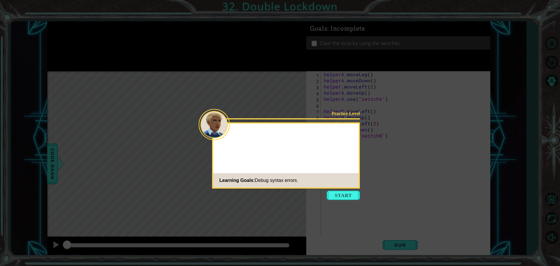
drag, startPoint x: 305, startPoint y: 155, endPoint x: 265, endPoint y: 91, distance: 75.7
click at [265, 91] on icon at bounding box center [280, 133] width 560 height 266
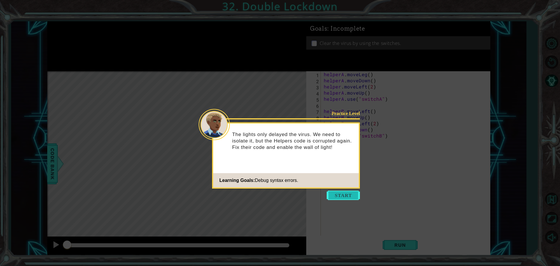
click at [342, 194] on button "Start" at bounding box center [343, 194] width 33 height 9
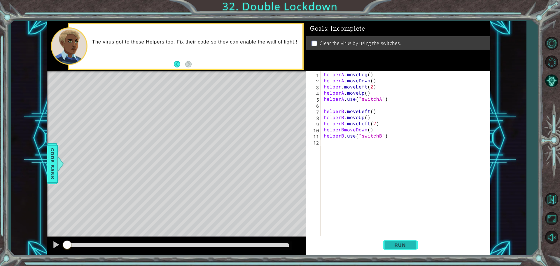
click at [408, 239] on button "Run" at bounding box center [400, 244] width 35 height 18
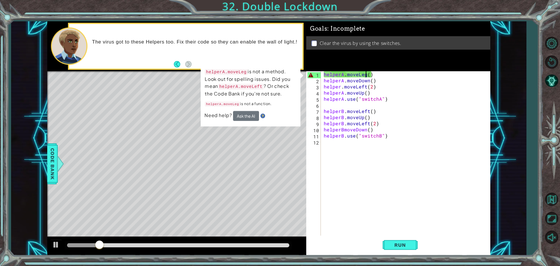
click at [366, 71] on div "helperA . moveLeg ( ) helperA . moveDown ( ) helper . moveLeft ( 2 ) helperA . …" at bounding box center [407, 160] width 169 height 178
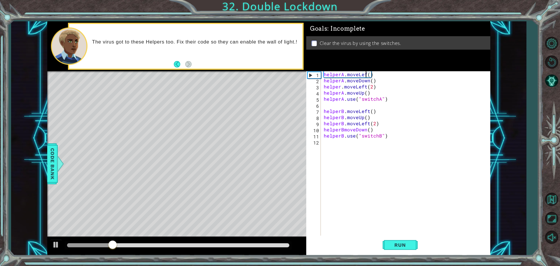
scroll to position [0, 3]
type textarea "helperA.moveLeft()"
drag, startPoint x: 424, startPoint y: 174, endPoint x: 384, endPoint y: 168, distance: 40.4
click at [384, 168] on div "helperA . moveLeft ( ) helperA . moveDown ( ) helper . moveLeft ( 2 ) helperA .…" at bounding box center [407, 160] width 169 height 178
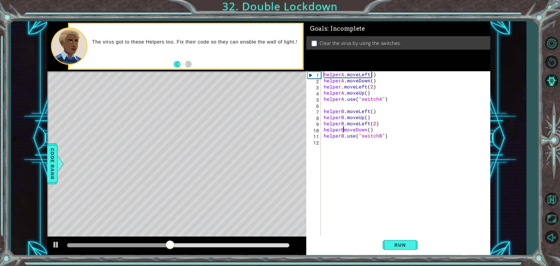
click at [343, 130] on div "helperA . moveLeft ( ) helperA . moveDown ( ) helper . moveLeft ( 2 ) helperA .…" at bounding box center [407, 160] width 169 height 178
click at [400, 238] on button "Run" at bounding box center [400, 244] width 35 height 18
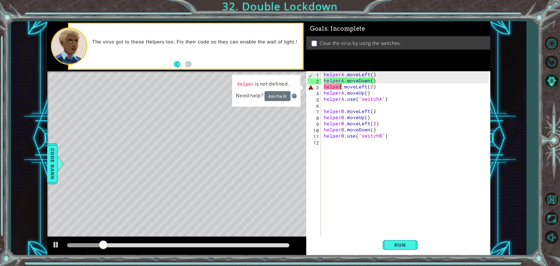
click at [341, 86] on div "helperA . moveLeft ( ) helperA . moveDown ( ) helper . moveLeft ( 2 ) helperA .…" at bounding box center [407, 160] width 169 height 178
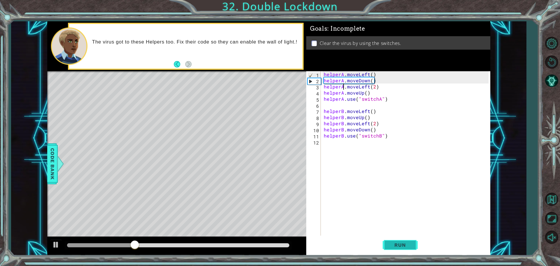
type textarea "helperA.moveLeft(2)"
click at [389, 246] on span "Run" at bounding box center [400, 245] width 23 height 6
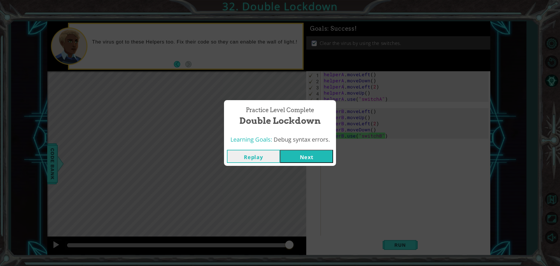
click at [316, 158] on button "Next" at bounding box center [306, 156] width 53 height 13
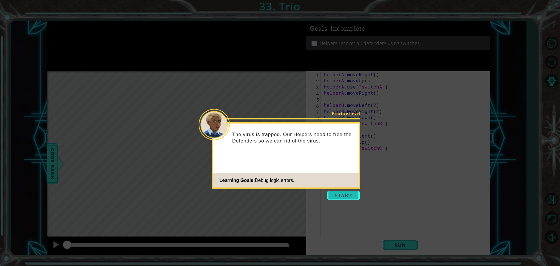
click at [340, 191] on button "Start" at bounding box center [343, 194] width 33 height 9
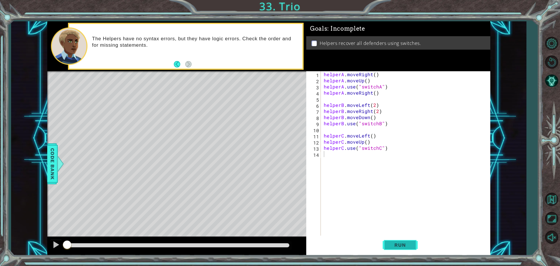
click at [403, 244] on span "Run" at bounding box center [400, 245] width 23 height 6
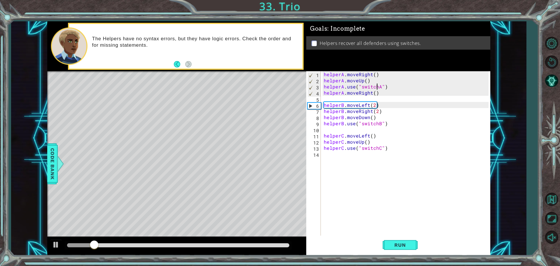
click at [378, 88] on div "helperA . moveRight ( ) helperA . moveUp ( ) helperA . use ( "switchA" ) helper…" at bounding box center [407, 160] width 169 height 178
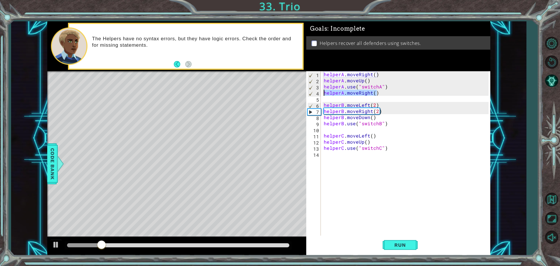
drag, startPoint x: 379, startPoint y: 93, endPoint x: 307, endPoint y: 91, distance: 72.1
click at [307, 91] on div "helperA.use("switchA") 1 2 3 4 5 6 7 8 9 10 11 12 13 14 helperA . moveRight ( )…" at bounding box center [397, 153] width 182 height 165
type textarea "helperA.moveRight()"
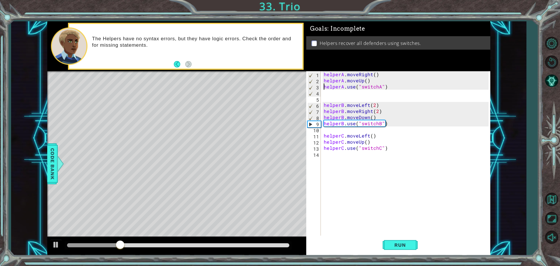
paste textarea "helperA.moveRight()"
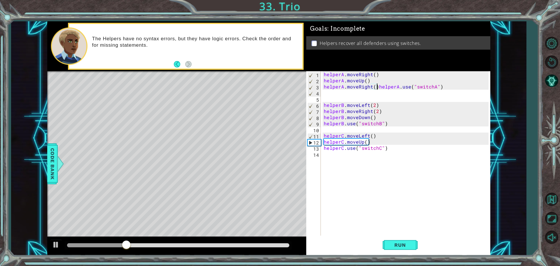
type textarea "helperA.use("switchA")"
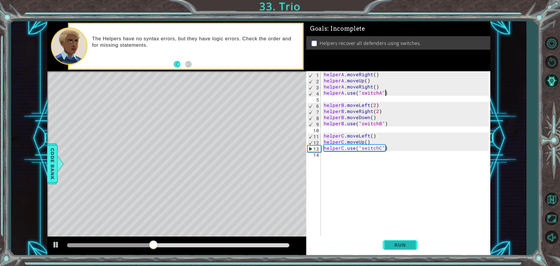
click at [398, 237] on button "Run" at bounding box center [400, 244] width 35 height 18
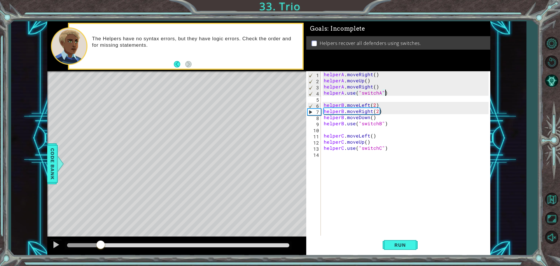
drag, startPoint x: 131, startPoint y: 247, endPoint x: 101, endPoint y: 255, distance: 30.9
click at [101, 255] on div at bounding box center [176, 246] width 259 height 19
drag, startPoint x: 380, startPoint y: 116, endPoint x: 372, endPoint y: 116, distance: 8.8
click at [372, 116] on div "helperA . moveRight ( ) helperA . moveUp ( ) helperA . moveRight ( ) helperA . …" at bounding box center [407, 160] width 169 height 178
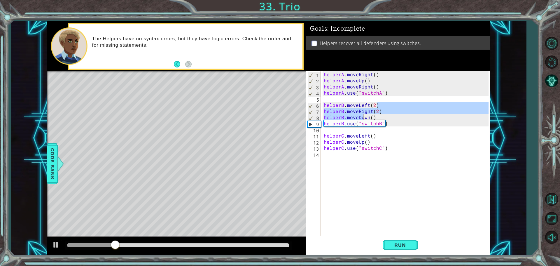
drag, startPoint x: 386, startPoint y: 107, endPoint x: 363, endPoint y: 119, distance: 26.6
click at [363, 119] on div "helperA . moveRight ( ) helperA . moveUp ( ) helperA . moveRight ( ) helperA . …" at bounding box center [407, 160] width 169 height 178
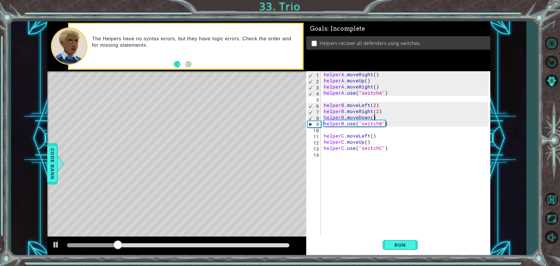
click at [376, 114] on div "helperA . moveRight ( ) helperA . moveUp ( ) helperA . moveRight ( ) helperA . …" at bounding box center [407, 160] width 169 height 178
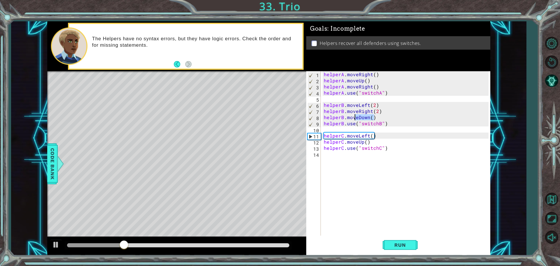
drag, startPoint x: 383, startPoint y: 114, endPoint x: 353, endPoint y: 118, distance: 30.6
click at [353, 118] on div "helperA . moveRight ( ) helperA . moveUp ( ) helperA . moveRight ( ) helperA . …" at bounding box center [407, 160] width 169 height 178
click at [372, 110] on div "helperA . moveRight ( ) helperA . moveUp ( ) helperA . moveRight ( ) helperA . …" at bounding box center [407, 160] width 169 height 178
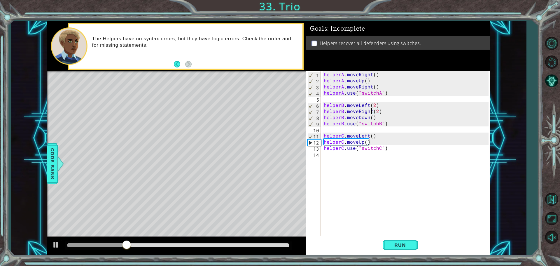
type textarea "helperB.moveRight(2)"
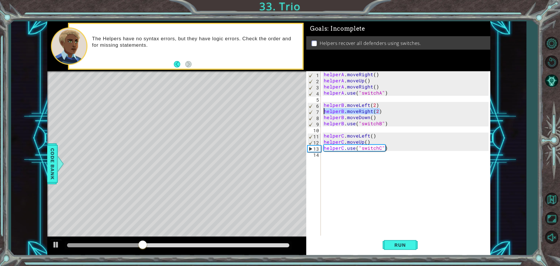
drag, startPoint x: 380, startPoint y: 112, endPoint x: 322, endPoint y: 111, distance: 58.3
click at [322, 111] on div "helperB.moveRight(2) 1 2 3 4 5 6 7 8 9 10 11 12 13 14 helperA . moveRight ( ) h…" at bounding box center [397, 153] width 182 height 165
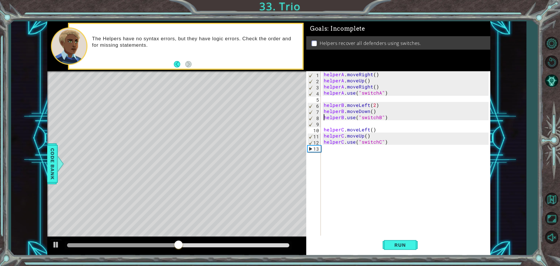
paste textarea "helperB.moveRight(2)"
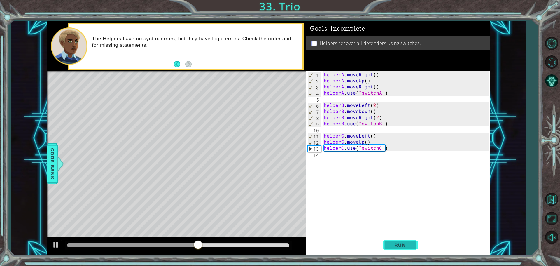
click at [398, 243] on span "Run" at bounding box center [400, 245] width 23 height 6
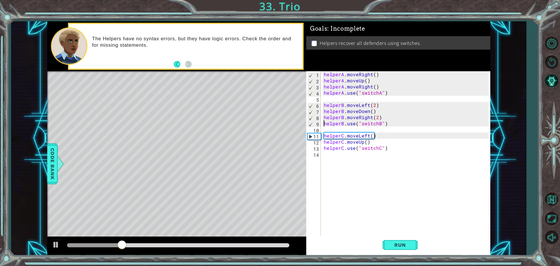
click at [375, 143] on div "helperA . moveRight ( ) helperA . moveUp ( ) helperA . moveRight ( ) helperA . …" at bounding box center [407, 160] width 169 height 178
type textarea "helperC.moveUp()"
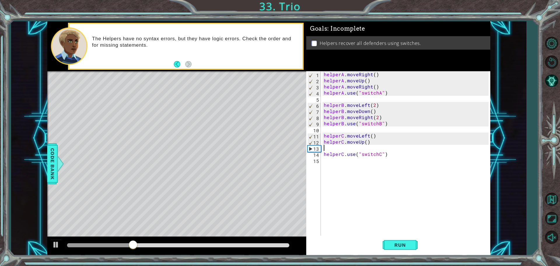
paste textarea "helperB.moveRight(2)"
type textarea "helperB.moveRight(2)"
click at [376, 148] on div "helperA . moveRight ( ) helperA . moveUp ( ) helperA . moveRight ( ) helperA . …" at bounding box center [407, 160] width 169 height 178
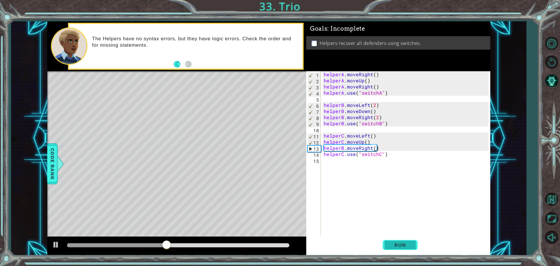
click at [412, 240] on button "Run" at bounding box center [400, 244] width 35 height 18
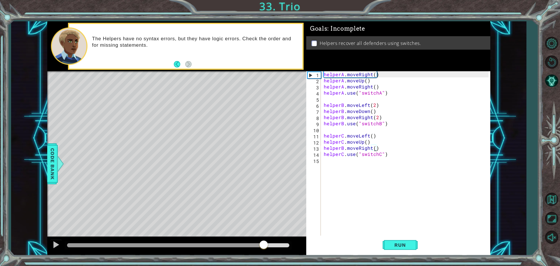
drag, startPoint x: 261, startPoint y: 242, endPoint x: 264, endPoint y: 243, distance: 3.4
click at [264, 243] on div at bounding box center [178, 245] width 222 height 4
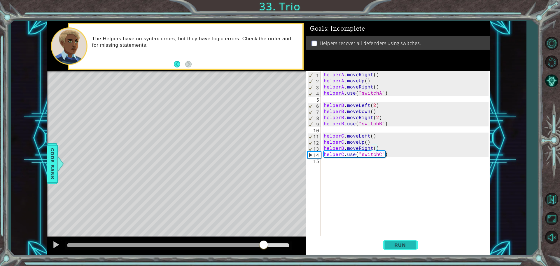
click at [390, 243] on span "Run" at bounding box center [400, 245] width 23 height 6
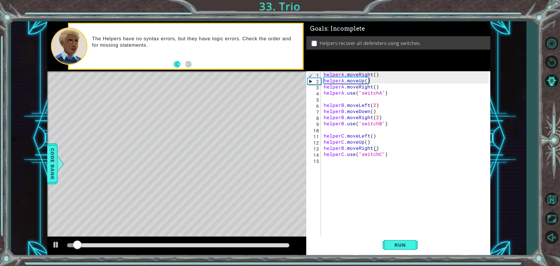
click at [264, 243] on div at bounding box center [178, 245] width 222 height 4
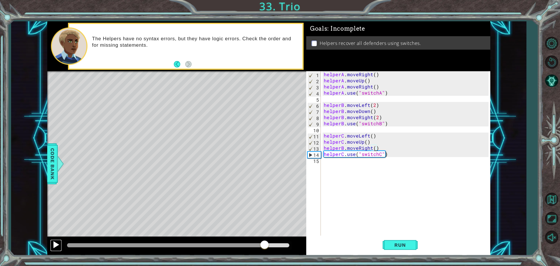
click at [55, 241] on div at bounding box center [56, 245] width 8 height 8
drag, startPoint x: 277, startPoint y: 246, endPoint x: 250, endPoint y: 240, distance: 27.5
click at [250, 243] on div at bounding box center [158, 245] width 183 height 4
click at [344, 144] on div "helperA . moveRight ( ) helperA . moveUp ( ) helperA . moveRight ( ) helperA . …" at bounding box center [407, 160] width 169 height 178
click at [342, 146] on div "helperA . moveRight ( ) helperA . moveUp ( ) helperA . moveRight ( ) helperA . …" at bounding box center [407, 160] width 169 height 178
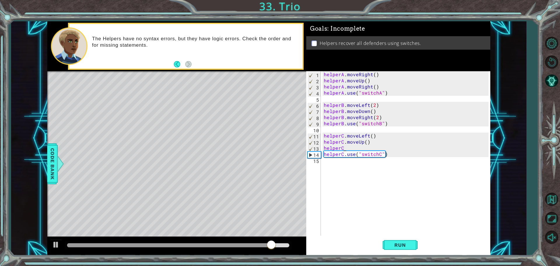
scroll to position [0, 1]
click at [360, 145] on div "helperA . moveRight ( ) helperA . moveUp ( ) helperA . moveRight ( ) helperA . …" at bounding box center [407, 160] width 169 height 178
click at [351, 146] on div "helperA . moveRight ( ) helperA . moveUp ( ) helperA . moveRight ( ) helperA . …" at bounding box center [407, 160] width 169 height 178
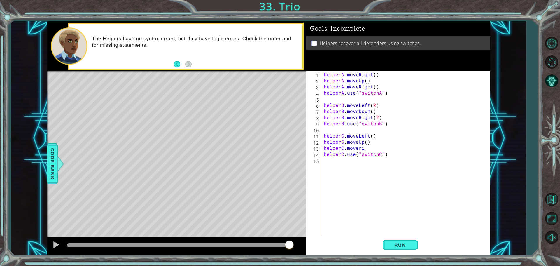
scroll to position [0, 3]
type textarea "helperC.moveright"
type textarea "helperC.moveRight()"
click at [406, 245] on span "Run" at bounding box center [400, 245] width 23 height 6
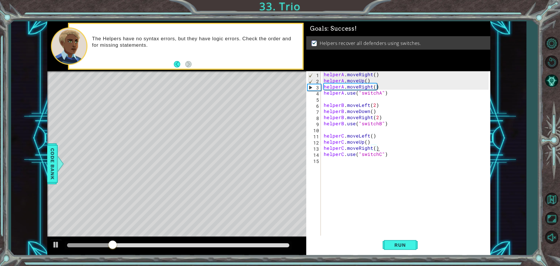
click at [253, 244] on div at bounding box center [178, 245] width 222 height 4
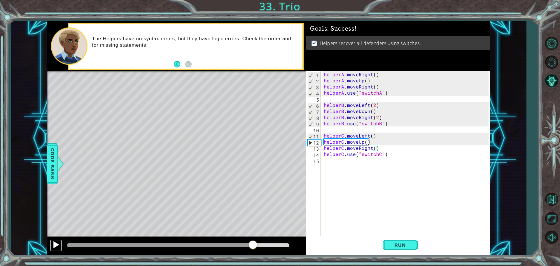
click at [53, 244] on div at bounding box center [56, 245] width 8 height 8
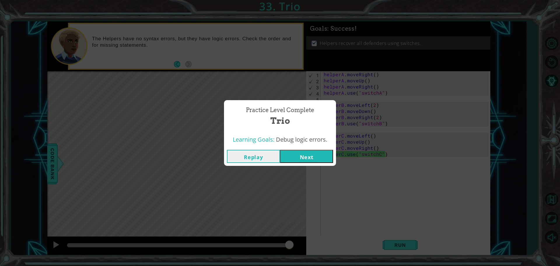
click at [302, 157] on button "Next" at bounding box center [306, 156] width 53 height 13
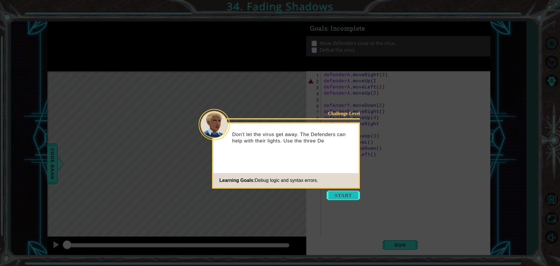
click at [337, 195] on button "Start" at bounding box center [343, 194] width 33 height 9
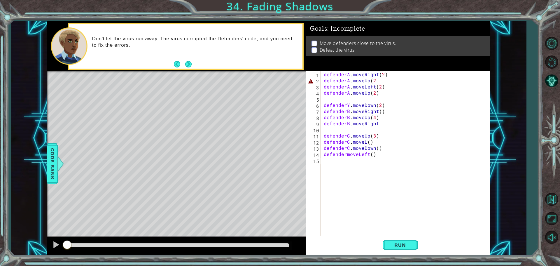
drag, startPoint x: 406, startPoint y: 251, endPoint x: 380, endPoint y: 181, distance: 74.9
click at [380, 181] on div "defenderA . moveRight ( 2 ) defenderA . moveUp ( 2 defenderA . moveLeft ( 2 ) d…" at bounding box center [407, 160] width 169 height 178
click at [348, 104] on div "defenderA . moveRight ( 2 ) defenderA . moveUp ( 2 defenderA . moveLeft ( 2 ) d…" at bounding box center [407, 160] width 169 height 178
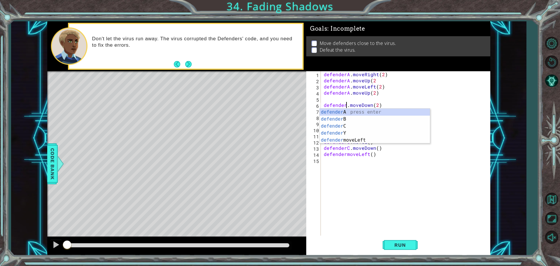
scroll to position [0, 1]
click at [372, 152] on div "defenderA . moveRight ( 2 ) defenderA . moveUp ( 2 defenderA . moveLeft ( 2 ) d…" at bounding box center [407, 160] width 169 height 178
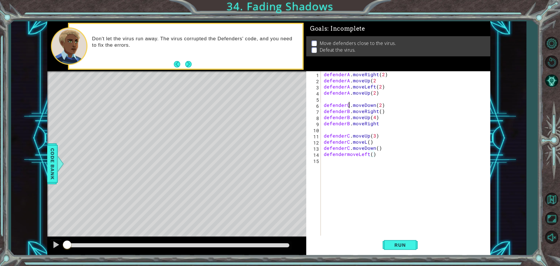
click at [348, 107] on div "defenderA . moveRight ( 2 ) defenderA . moveUp ( 2 defenderA . moveLeft ( 2 ) d…" at bounding box center [407, 160] width 169 height 178
click at [346, 155] on div "defenderA . moveRight ( 2 ) defenderA . moveUp ( 2 defenderA . moveLeft ( 2 ) d…" at bounding box center [407, 160] width 169 height 178
click at [366, 142] on div "defenderA . moveRight ( 2 ) defenderA . moveUp ( 2 defenderA . moveLeft ( 2 ) d…" at bounding box center [407, 160] width 169 height 178
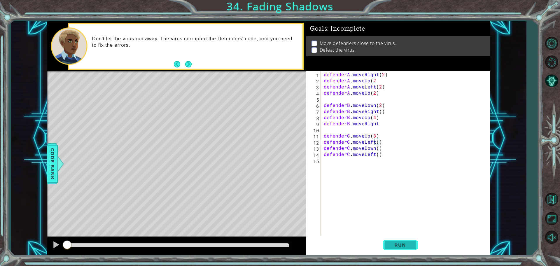
click at [390, 242] on button "Run" at bounding box center [400, 244] width 35 height 18
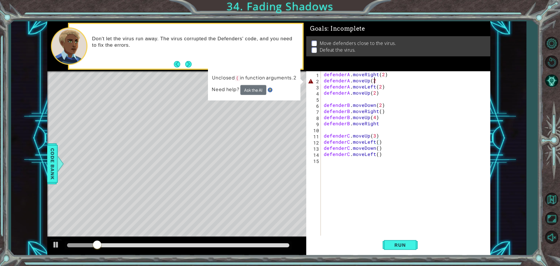
click at [377, 82] on div "defenderA . moveRight ( 2 ) defenderA . moveUp ( 2 defenderA . moveLeft ( 2 ) d…" at bounding box center [407, 160] width 169 height 178
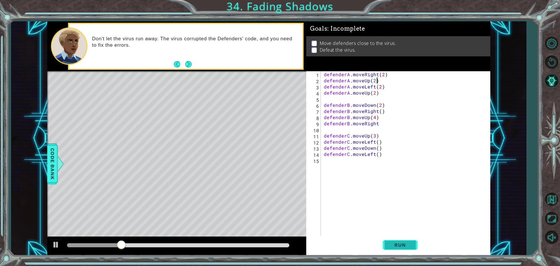
click at [402, 246] on span "Run" at bounding box center [400, 245] width 23 height 6
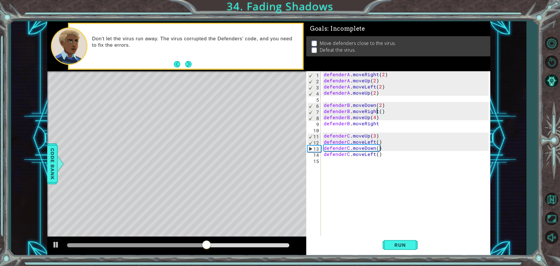
drag, startPoint x: 377, startPoint y: 112, endPoint x: 380, endPoint y: 129, distance: 17.2
drag, startPoint x: 380, startPoint y: 129, endPoint x: 378, endPoint y: 120, distance: 8.9
click at [378, 120] on div "defenderA . moveRight ( 2 ) defenderA . moveUp ( 2 ) defenderA . moveLeft ( 2 )…" at bounding box center [407, 160] width 169 height 178
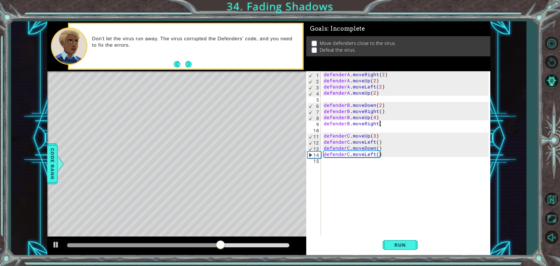
scroll to position [0, 3]
click at [375, 93] on div "defenderA . moveRight ( 2 ) defenderA . moveUp ( 2 ) defenderA . moveLeft ( 2 )…" at bounding box center [407, 160] width 169 height 178
type textarea "defenderA.moveUp()"
click at [403, 245] on span "Run" at bounding box center [400, 245] width 23 height 6
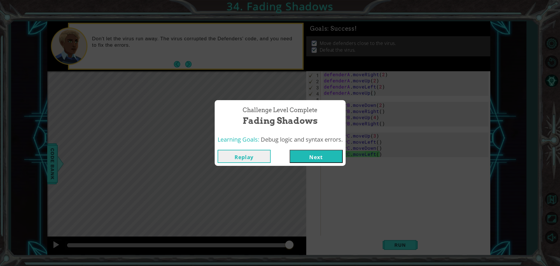
click at [326, 153] on button "Next" at bounding box center [316, 156] width 53 height 13
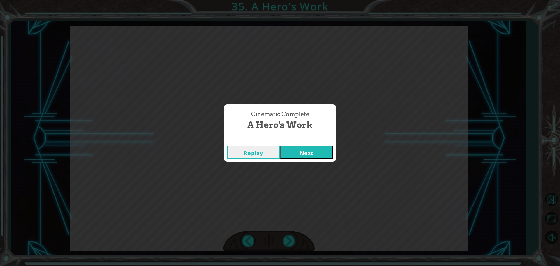
click at [326, 153] on button "Next" at bounding box center [306, 152] width 53 height 13
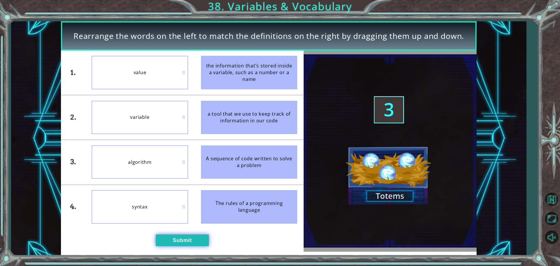
click at [191, 239] on button "Submit" at bounding box center [182, 240] width 53 height 12
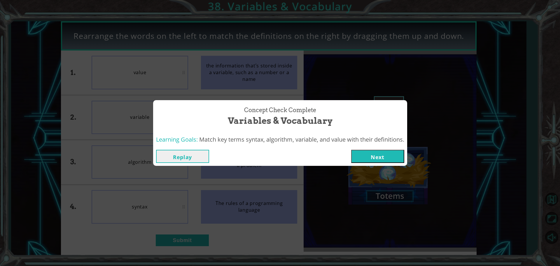
click at [374, 153] on button "Next" at bounding box center [377, 156] width 53 height 13
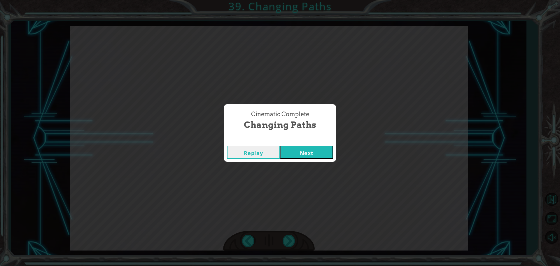
click at [314, 146] on button "Next" at bounding box center [306, 152] width 53 height 13
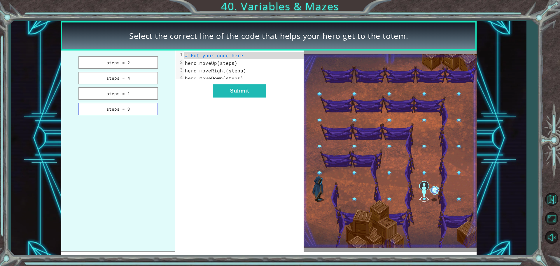
click at [114, 115] on button "steps = 3" at bounding box center [118, 109] width 80 height 13
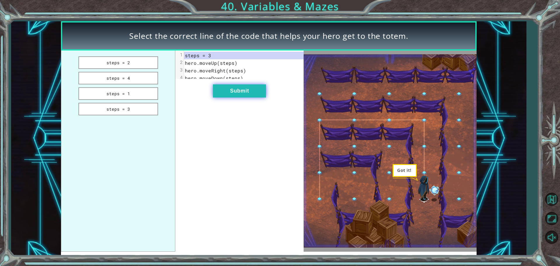
click at [234, 94] on button "Submit" at bounding box center [239, 90] width 53 height 13
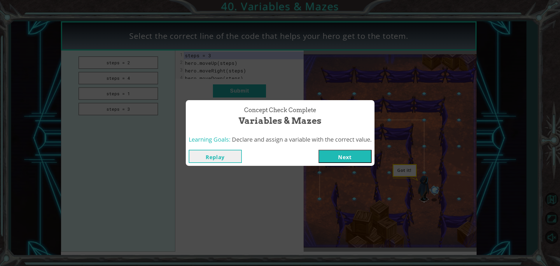
click at [328, 160] on button "Next" at bounding box center [345, 156] width 53 height 13
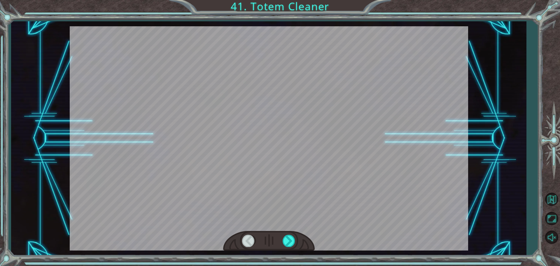
drag, startPoint x: 328, startPoint y: 160, endPoint x: 274, endPoint y: 98, distance: 81.4
click at [274, 98] on div at bounding box center [269, 138] width 398 height 224
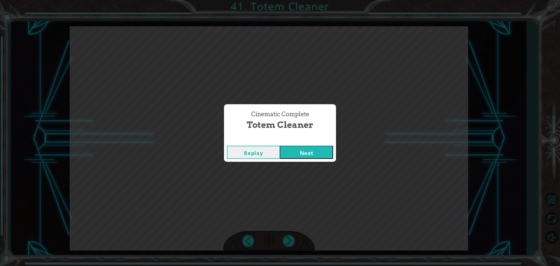
click at [295, 157] on button "Next" at bounding box center [306, 152] width 53 height 13
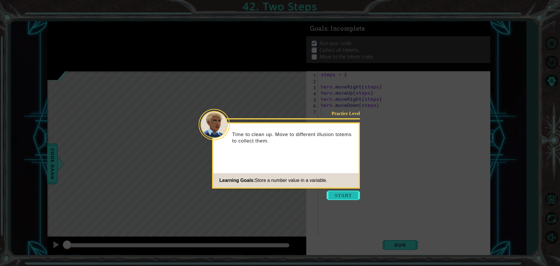
click at [347, 195] on button "Start" at bounding box center [343, 194] width 33 height 9
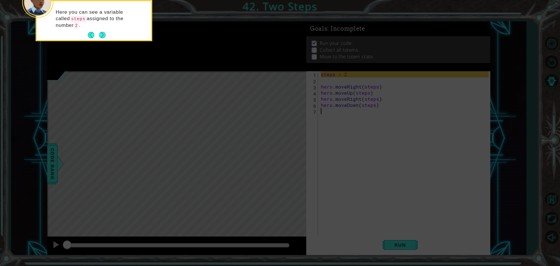
click at [281, 157] on icon at bounding box center [280, 40] width 560 height 452
click at [91, 27] on div "Here you can see a variable called steps assigned to the number 2 ." at bounding box center [94, 22] width 114 height 36
click at [104, 33] on button "Next" at bounding box center [102, 35] width 6 height 6
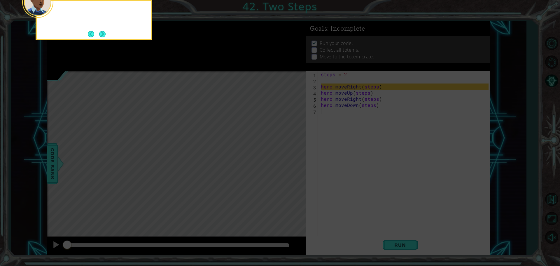
click at [104, 33] on button "Next" at bounding box center [102, 34] width 7 height 7
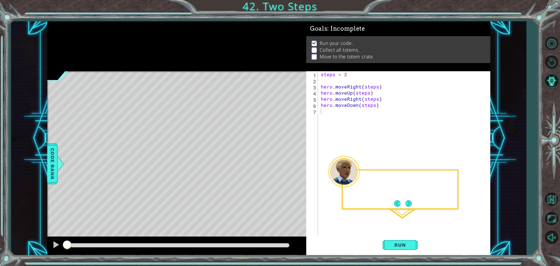
click at [104, 33] on div at bounding box center [176, 46] width 259 height 50
click at [405, 205] on button "Next" at bounding box center [408, 203] width 7 height 7
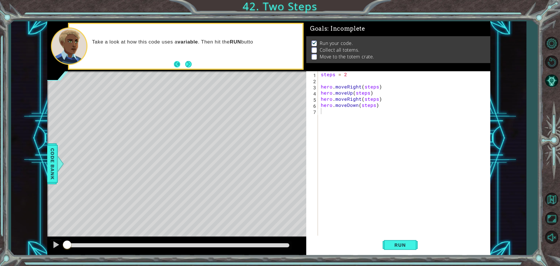
click at [183, 62] on button "Back" at bounding box center [179, 64] width 11 height 6
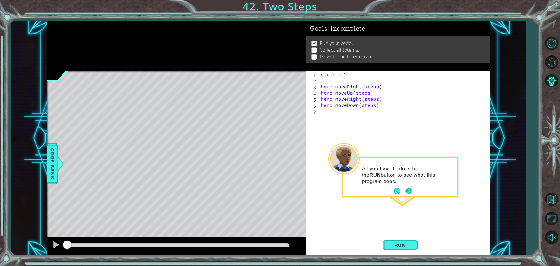
click at [407, 188] on button "Next" at bounding box center [408, 191] width 7 height 7
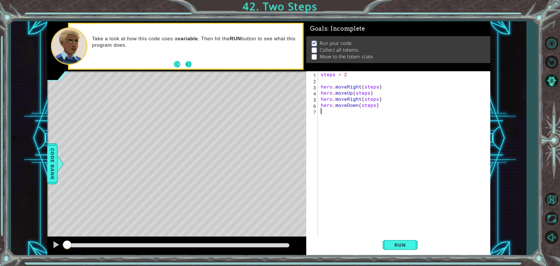
click at [185, 64] on button "Next" at bounding box center [188, 64] width 7 height 7
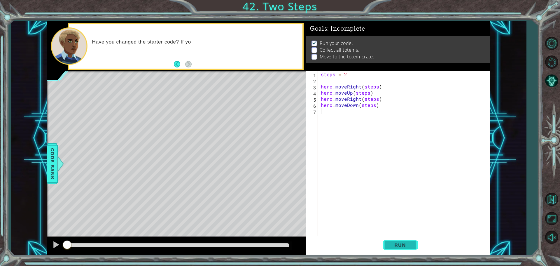
click at [400, 247] on span "Run" at bounding box center [400, 245] width 23 height 6
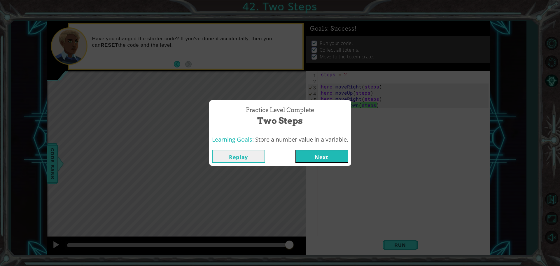
click at [320, 160] on button "Next" at bounding box center [321, 156] width 53 height 13
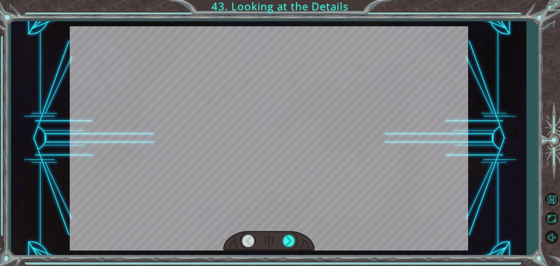
click at [320, 160] on div at bounding box center [269, 138] width 398 height 224
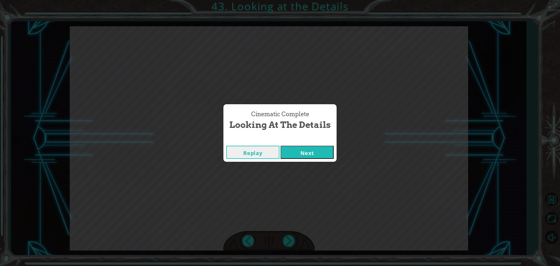
click at [302, 151] on button "Next" at bounding box center [307, 152] width 53 height 13
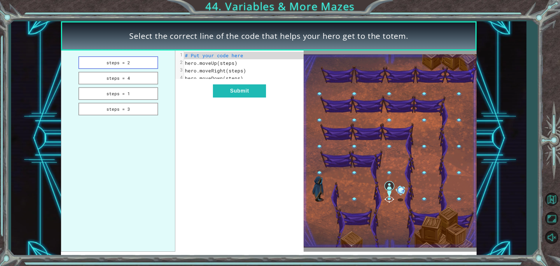
click at [102, 58] on button "steps = 2" at bounding box center [118, 62] width 80 height 13
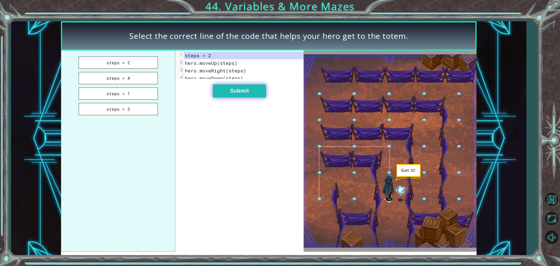
click at [226, 97] on button "Submit" at bounding box center [239, 90] width 53 height 13
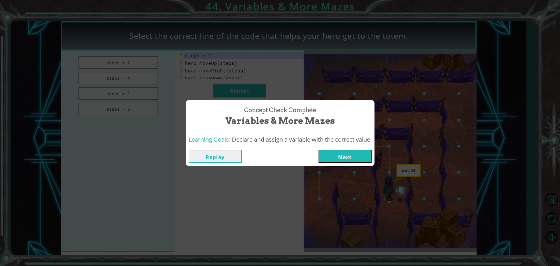
click at [367, 155] on button "Next" at bounding box center [345, 156] width 53 height 13
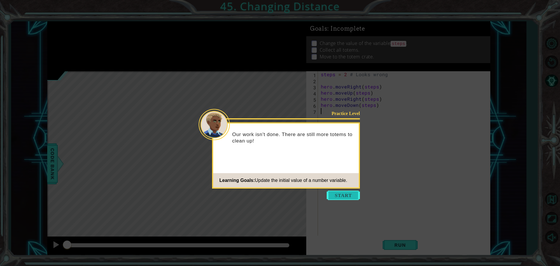
click at [347, 193] on button "Start" at bounding box center [343, 194] width 33 height 9
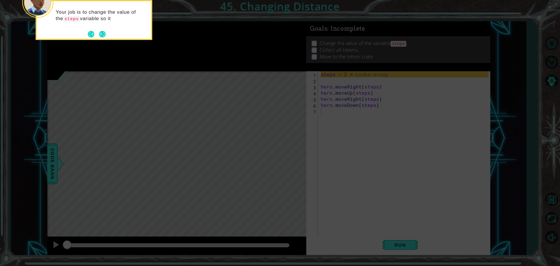
click at [108, 36] on div "Your job is to change the value of the steps variable so it" at bounding box center [94, 20] width 117 height 40
click at [101, 31] on button "Next" at bounding box center [102, 34] width 7 height 7
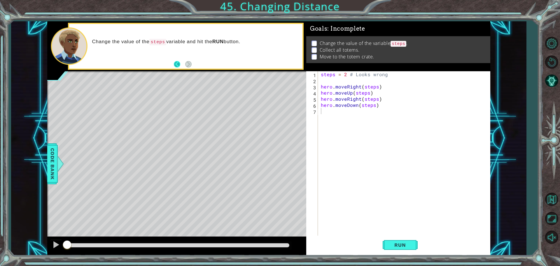
click at [179, 66] on button "Back" at bounding box center [179, 64] width 11 height 6
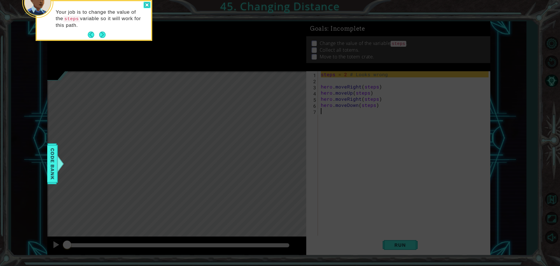
click at [145, 8] on div at bounding box center [147, 5] width 7 height 7
click at [146, 7] on div at bounding box center [147, 5] width 7 height 7
click at [106, 38] on button "Next" at bounding box center [102, 35] width 7 height 7
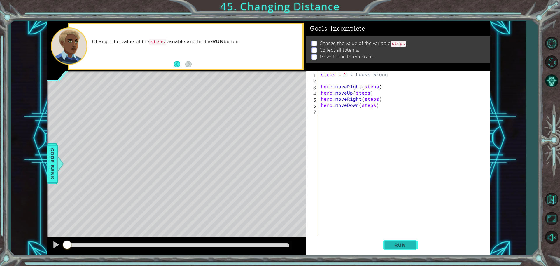
click at [401, 238] on button "Run" at bounding box center [400, 244] width 35 height 18
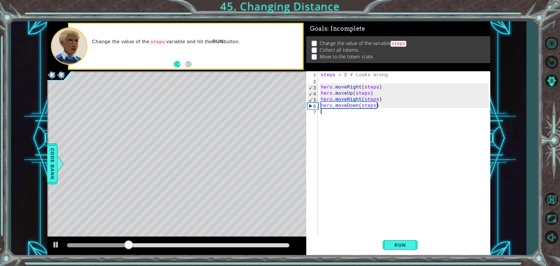
drag, startPoint x: 377, startPoint y: 179, endPoint x: 340, endPoint y: 185, distance: 38.1
click at [340, 185] on div "steps = 2 # Looks wrong hero . moveRight ( steps ) hero . moveUp ( steps ) hero…" at bounding box center [406, 160] width 172 height 178
click at [356, 110] on div "steps = 2 # Looks wrong hero . moveRight ( steps ) hero . moveUp ( steps ) hero…" at bounding box center [406, 160] width 172 height 178
click at [358, 102] on div "steps = 2 # Looks wrong hero . moveRight ( steps ) hero . moveUp ( steps ) hero…" at bounding box center [406, 160] width 172 height 178
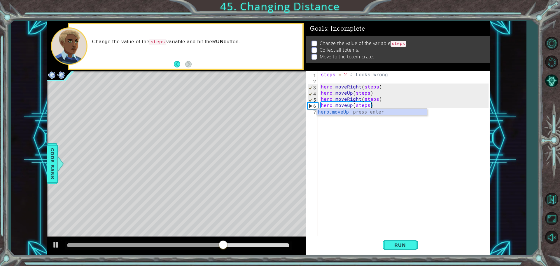
scroll to position [0, 2]
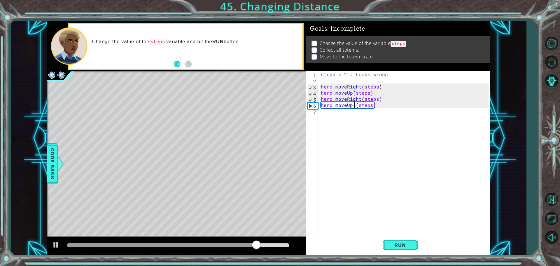
type textarea "hero.moveUp(steps)"
click at [334, 165] on div "steps = 2 # Looks wrong hero . moveRight ( steps ) hero . moveUp ( steps ) hero…" at bounding box center [406, 160] width 172 height 178
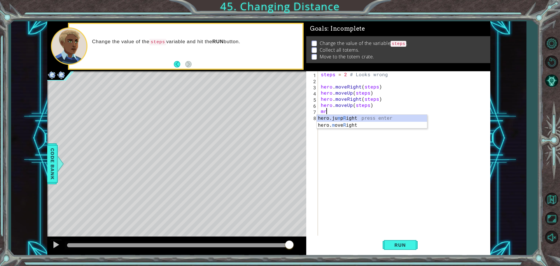
type textarea "m"
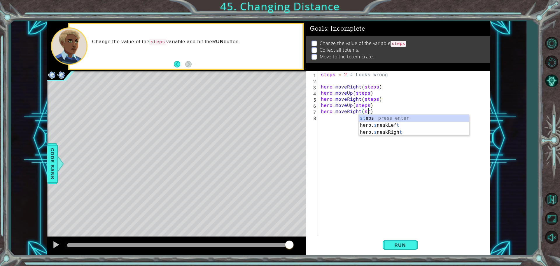
scroll to position [0, 3]
type textarea "hero.moveRight(steps)"
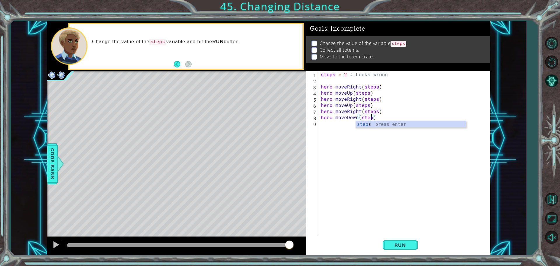
scroll to position [0, 3]
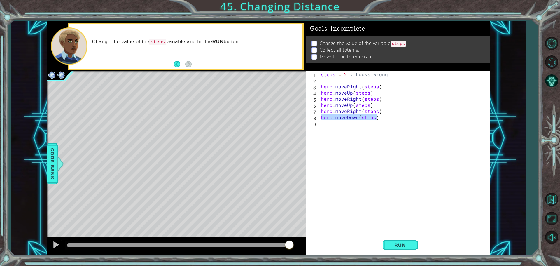
paste textarea "lperB.moveRight(2"
click at [378, 116] on div "steps = 2 # Looks wrong hero . moveRight ( steps ) hero . moveUp ( steps ) hero…" at bounding box center [406, 160] width 172 height 178
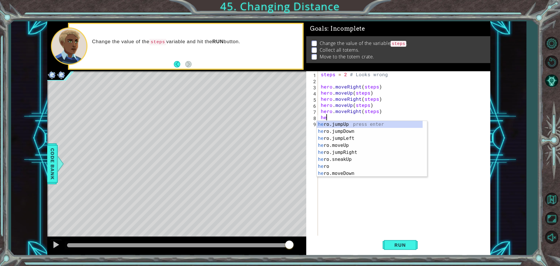
type textarea "h"
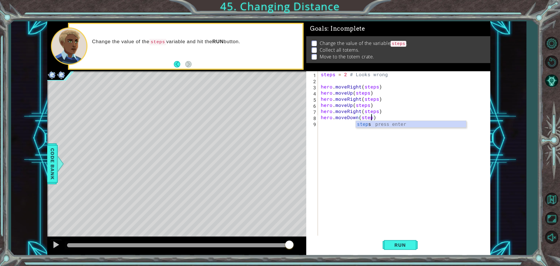
type textarea "hero.moveDown(steps)"
paste textarea "hero.moveDown(steps)"
type textarea "hero.moveDown(steps)"
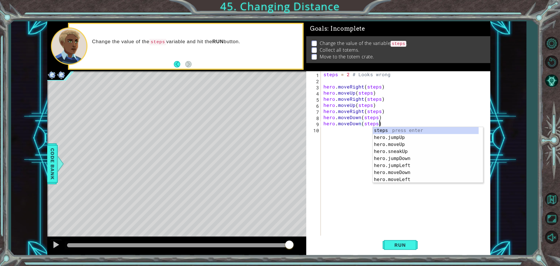
click at [329, 131] on div "steps = 2 # Looks wrong hero . moveRight ( steps ) hero . moveUp ( steps ) hero…" at bounding box center [406, 160] width 169 height 178
click at [406, 245] on span "Run" at bounding box center [400, 245] width 23 height 6
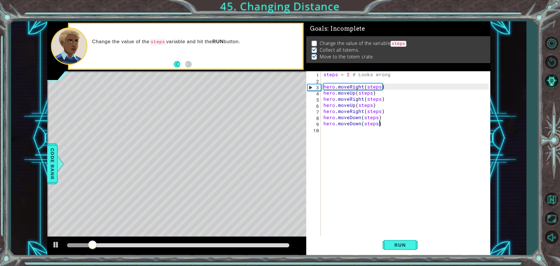
click at [285, 245] on div at bounding box center [178, 245] width 222 height 4
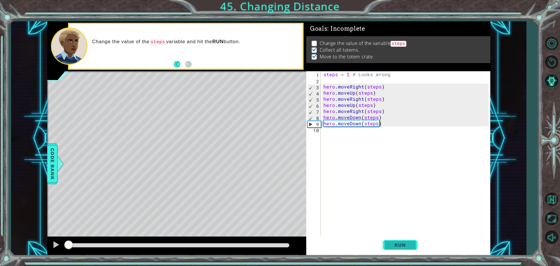
click at [403, 250] on button "Run" at bounding box center [400, 244] width 35 height 18
click at [266, 246] on div at bounding box center [178, 245] width 222 height 4
click at [49, 248] on div at bounding box center [176, 246] width 259 height 19
click at [51, 246] on button at bounding box center [56, 245] width 12 height 12
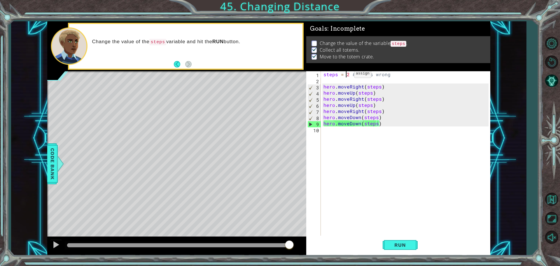
click at [347, 75] on div "steps = 2 # Looks wrong hero . moveRight ( steps ) hero . moveUp ( steps ) hero…" at bounding box center [406, 160] width 169 height 178
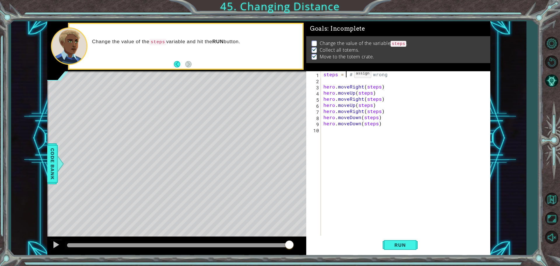
type textarea "steps = 3 # Looks wrong"
click at [361, 175] on div "steps = 3 # Looks wrong hero . moveRight ( steps ) hero . moveUp ( steps ) hero…" at bounding box center [406, 160] width 169 height 178
